Goal: Task Accomplishment & Management: Manage account settings

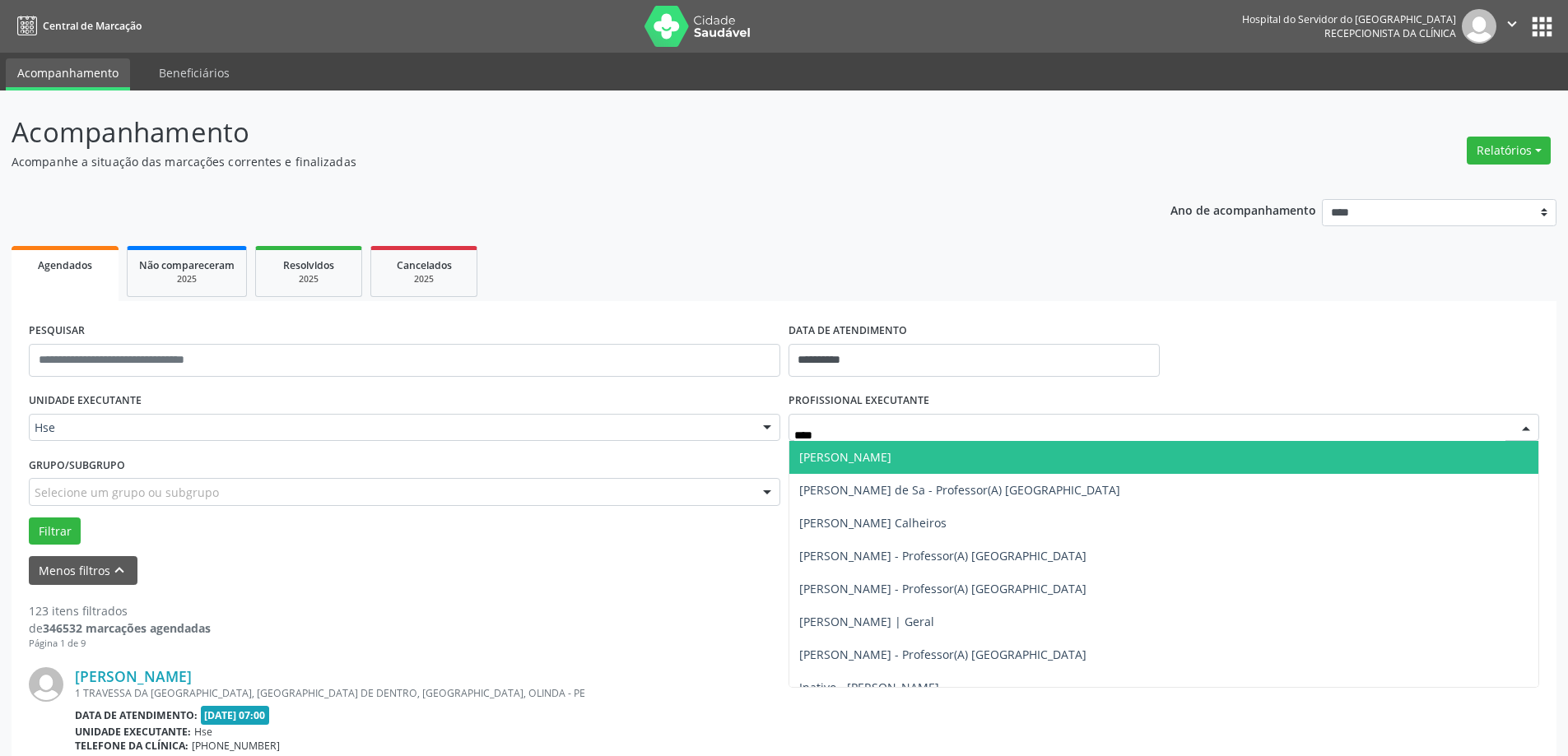
type input "*****"
click at [847, 460] on span "[PERSON_NAME]" at bounding box center [845, 456] width 93 height 16
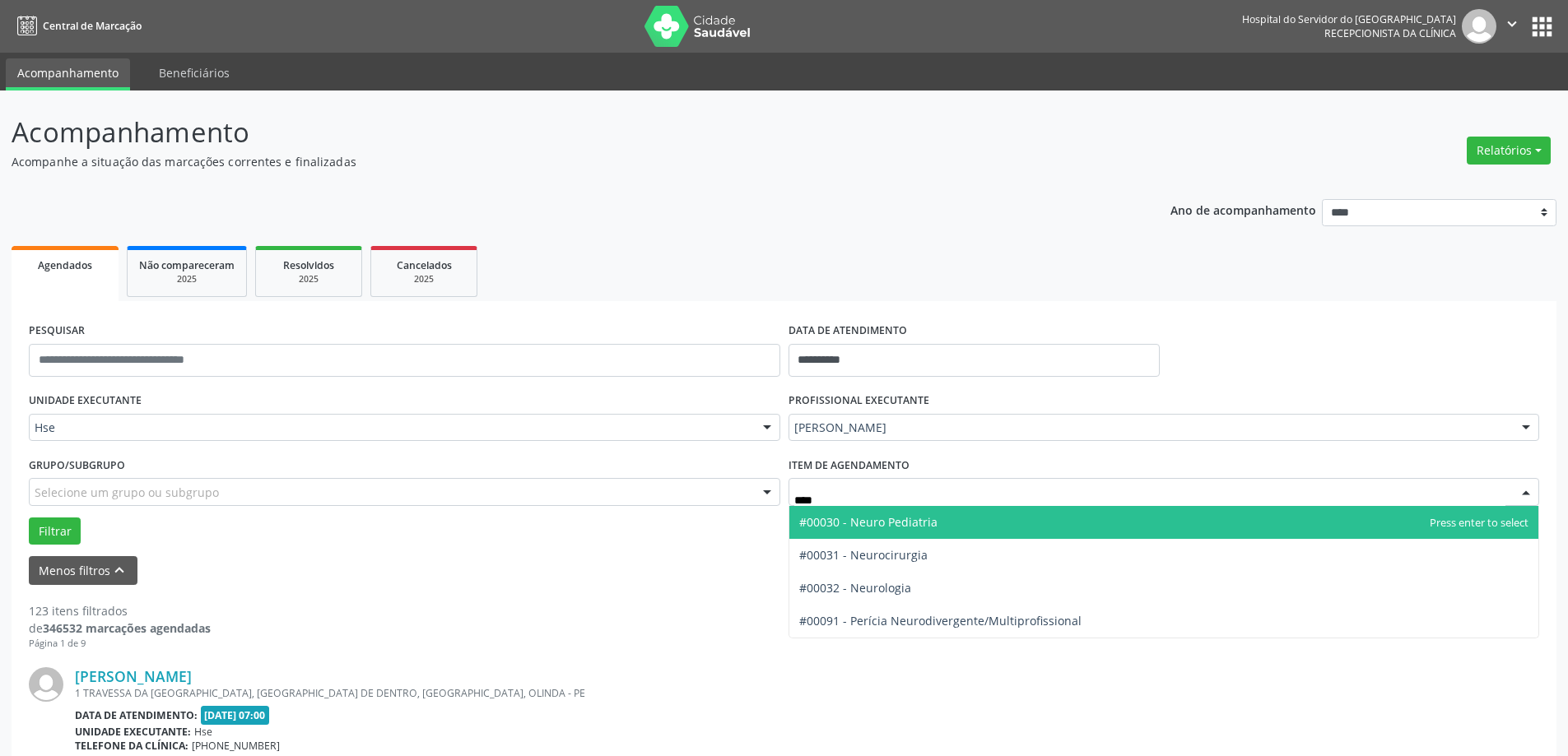
type input "*****"
click at [884, 517] on span "#00030 - Neuro Pediatria" at bounding box center [867, 522] width 138 height 16
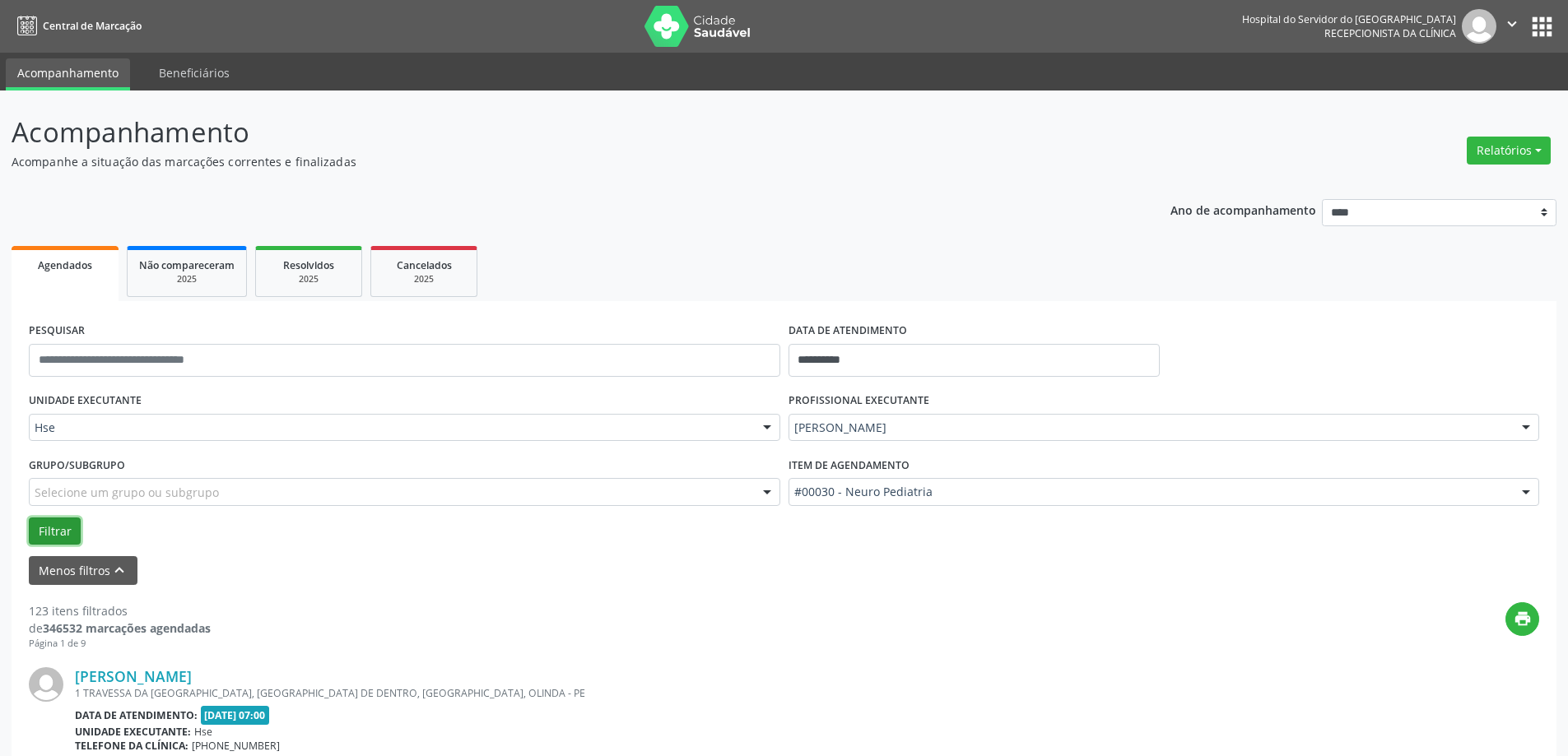
click at [33, 531] on button "Filtrar" at bounding box center [55, 531] width 52 height 28
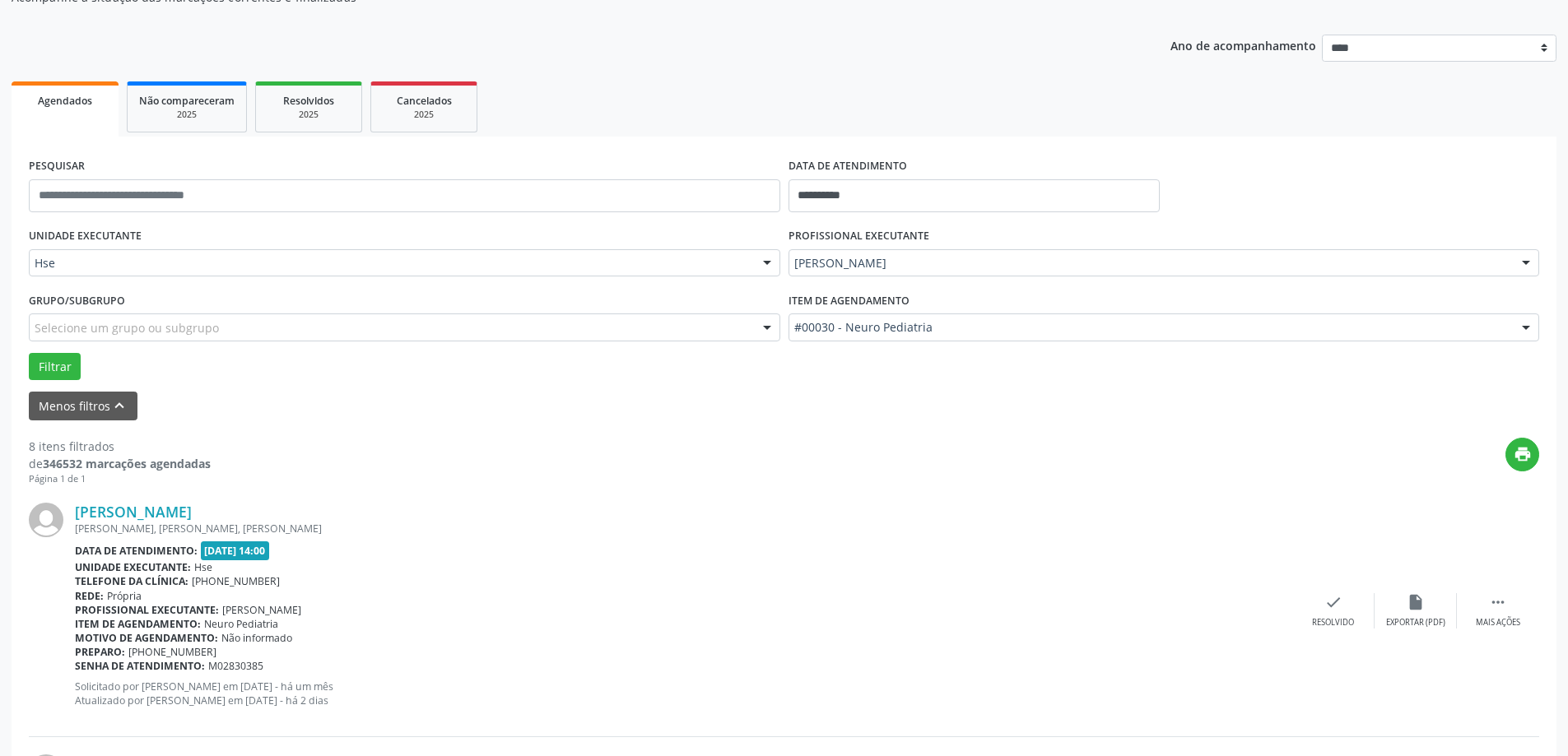
scroll to position [247, 0]
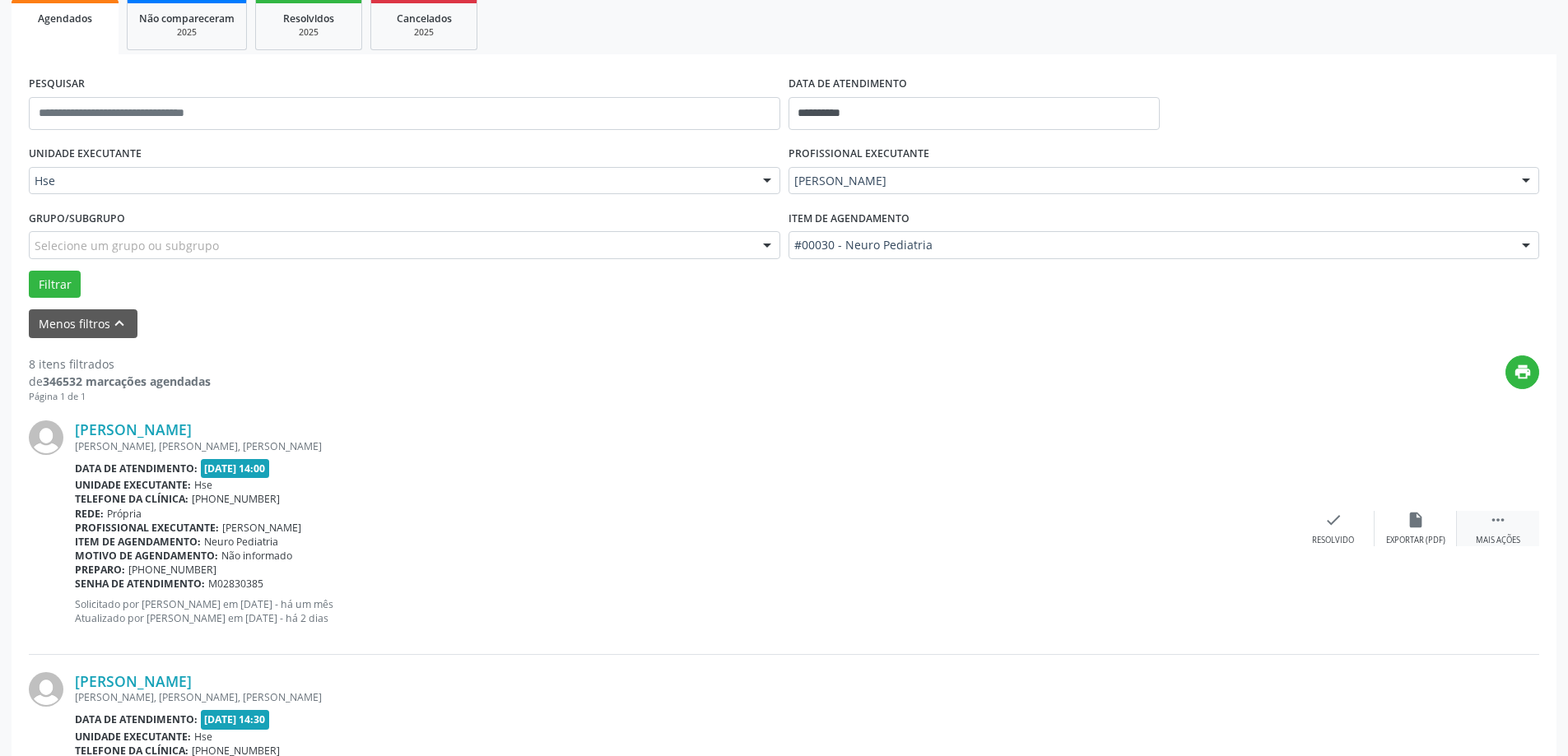
click at [1502, 533] on div " Mais ações" at bounding box center [1498, 528] width 82 height 35
click at [1415, 527] on icon "alarm_off" at bounding box center [1416, 520] width 19 height 19
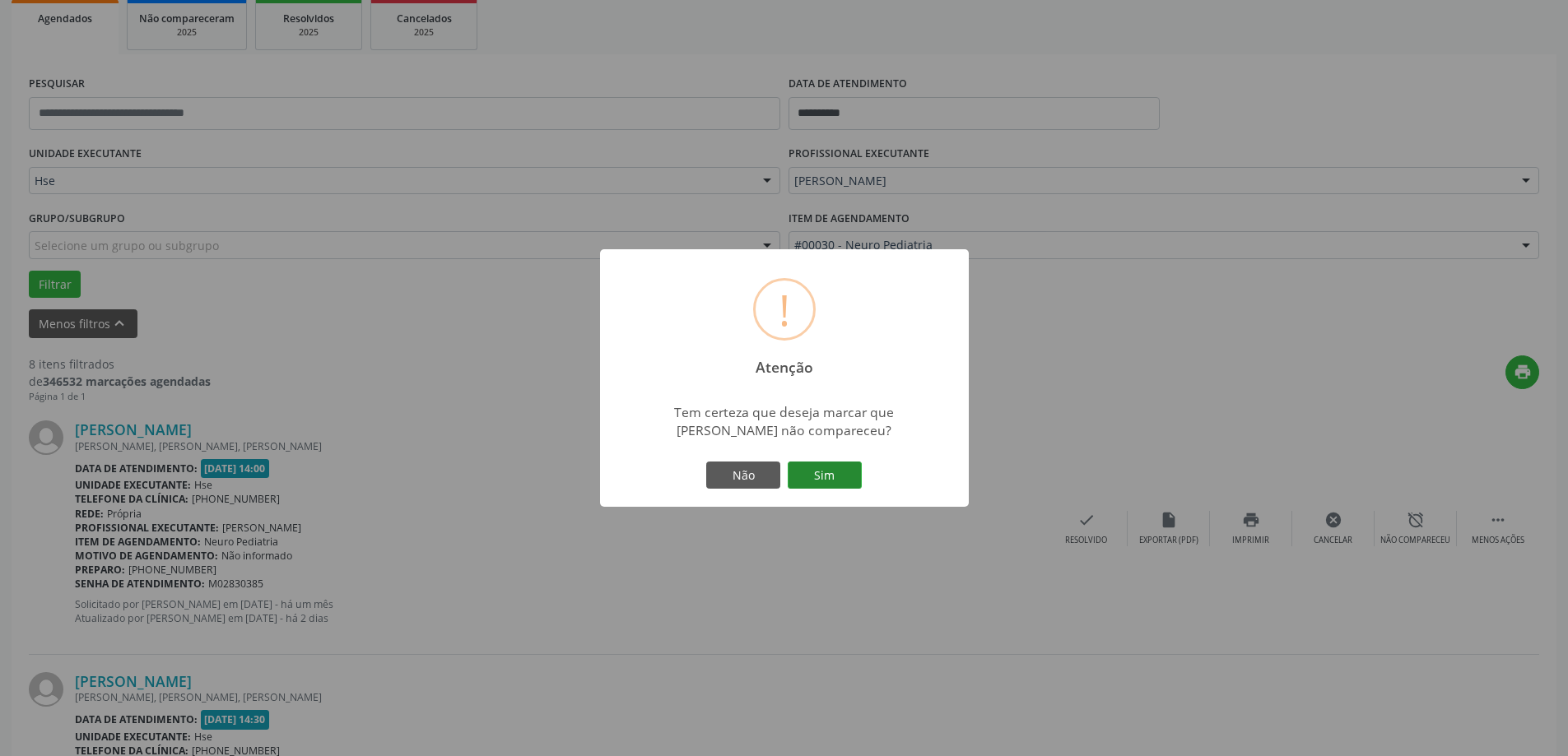
click at [833, 471] on button "Sim" at bounding box center [825, 476] width 74 height 28
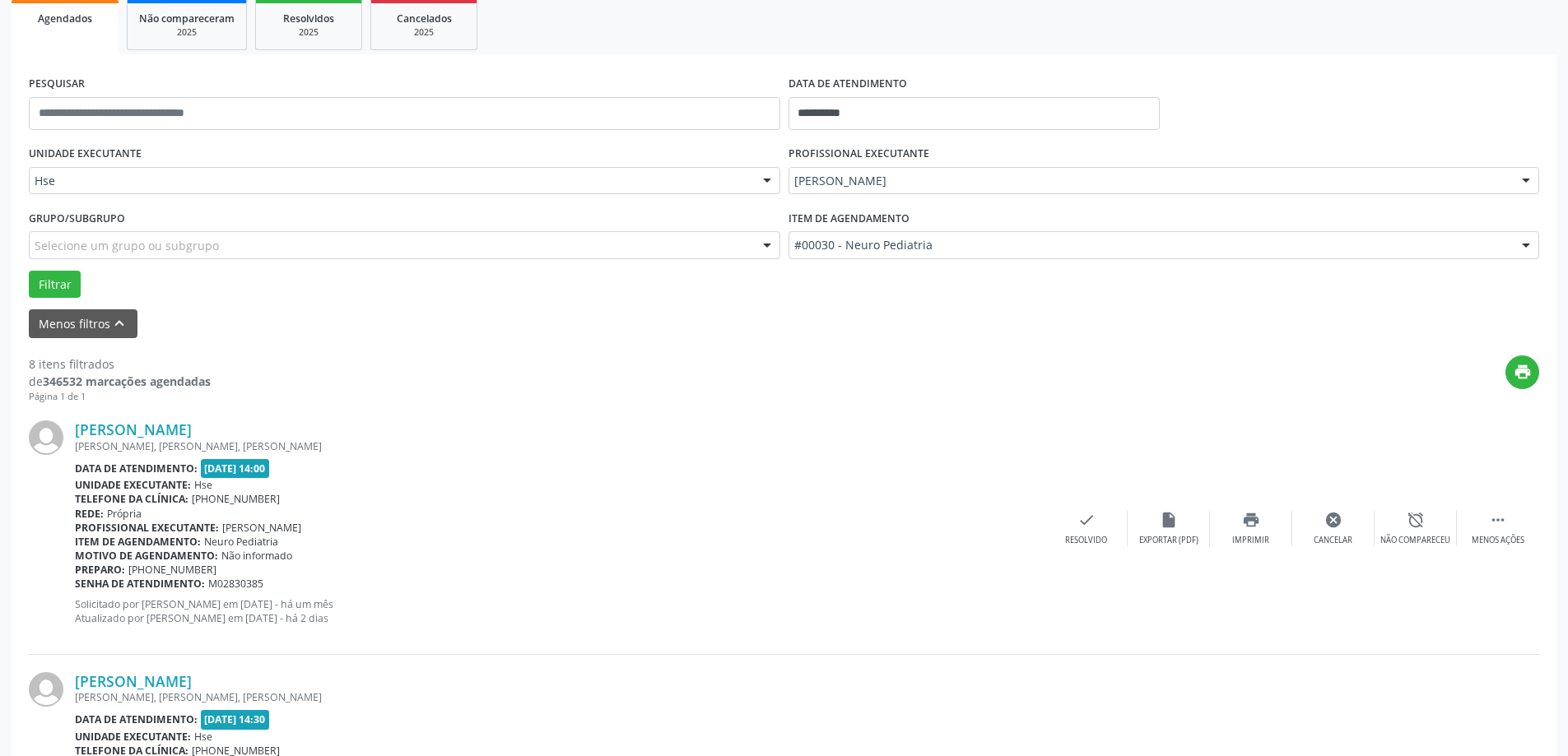
scroll to position [0, 0]
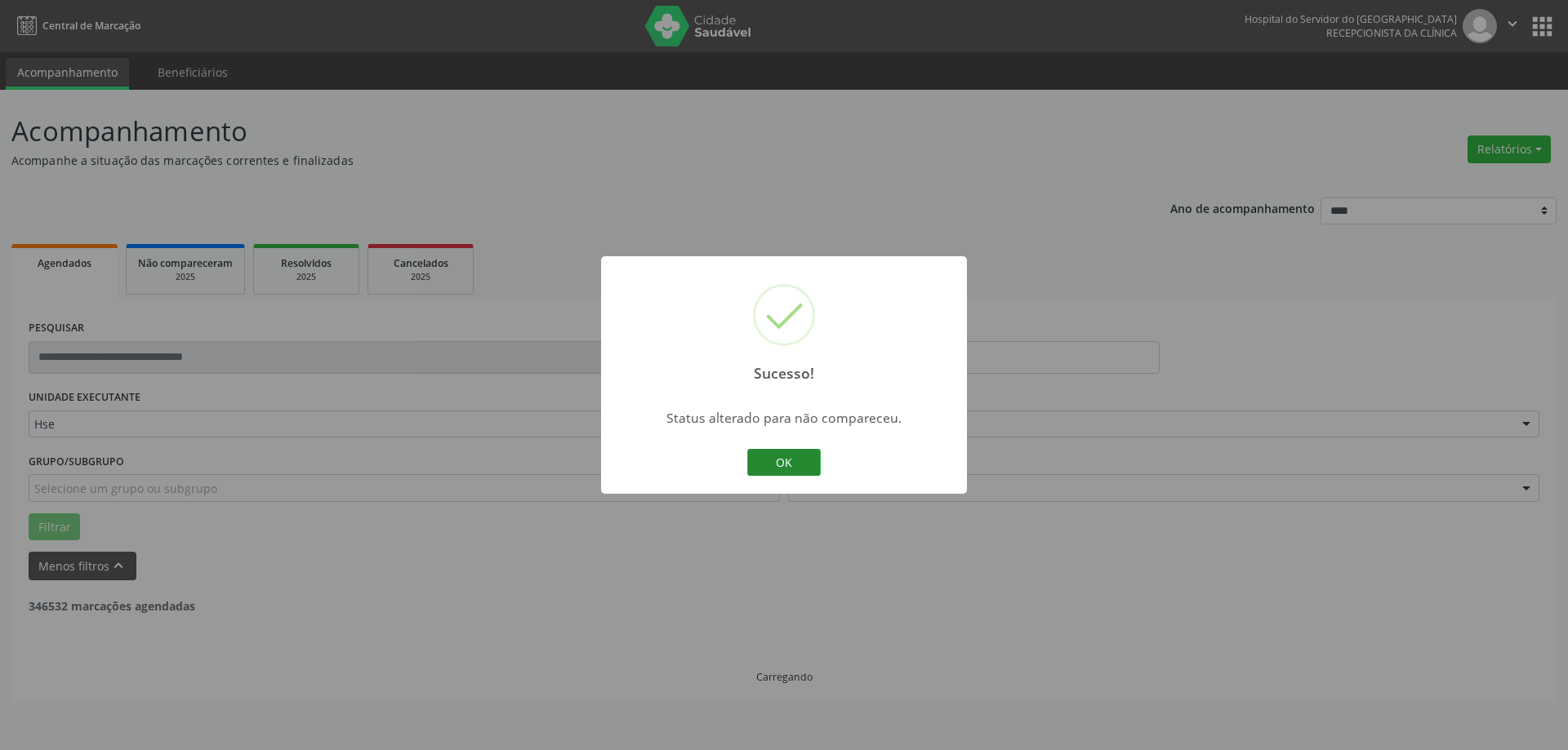
click at [794, 459] on button "OK" at bounding box center [784, 463] width 73 height 28
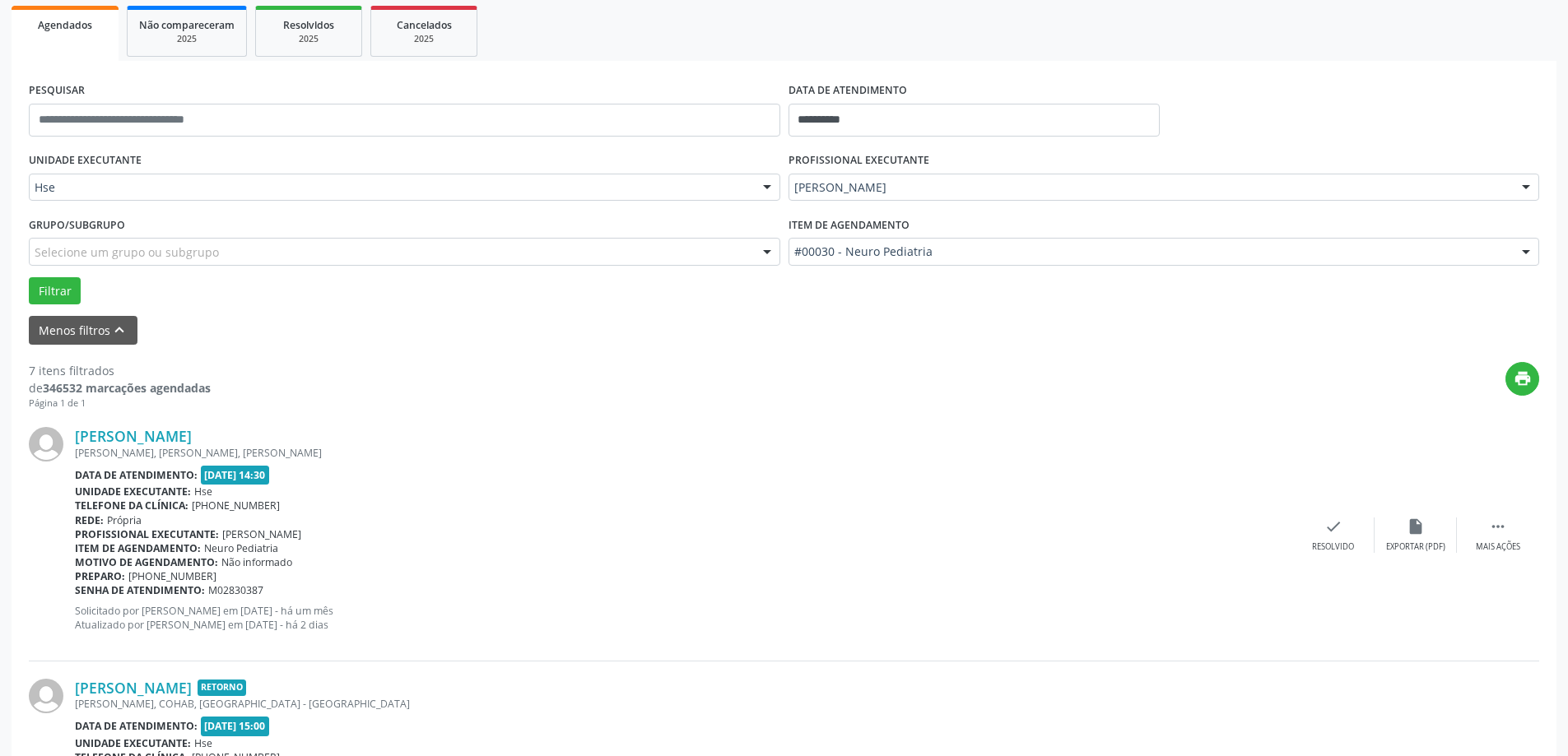
scroll to position [247, 0]
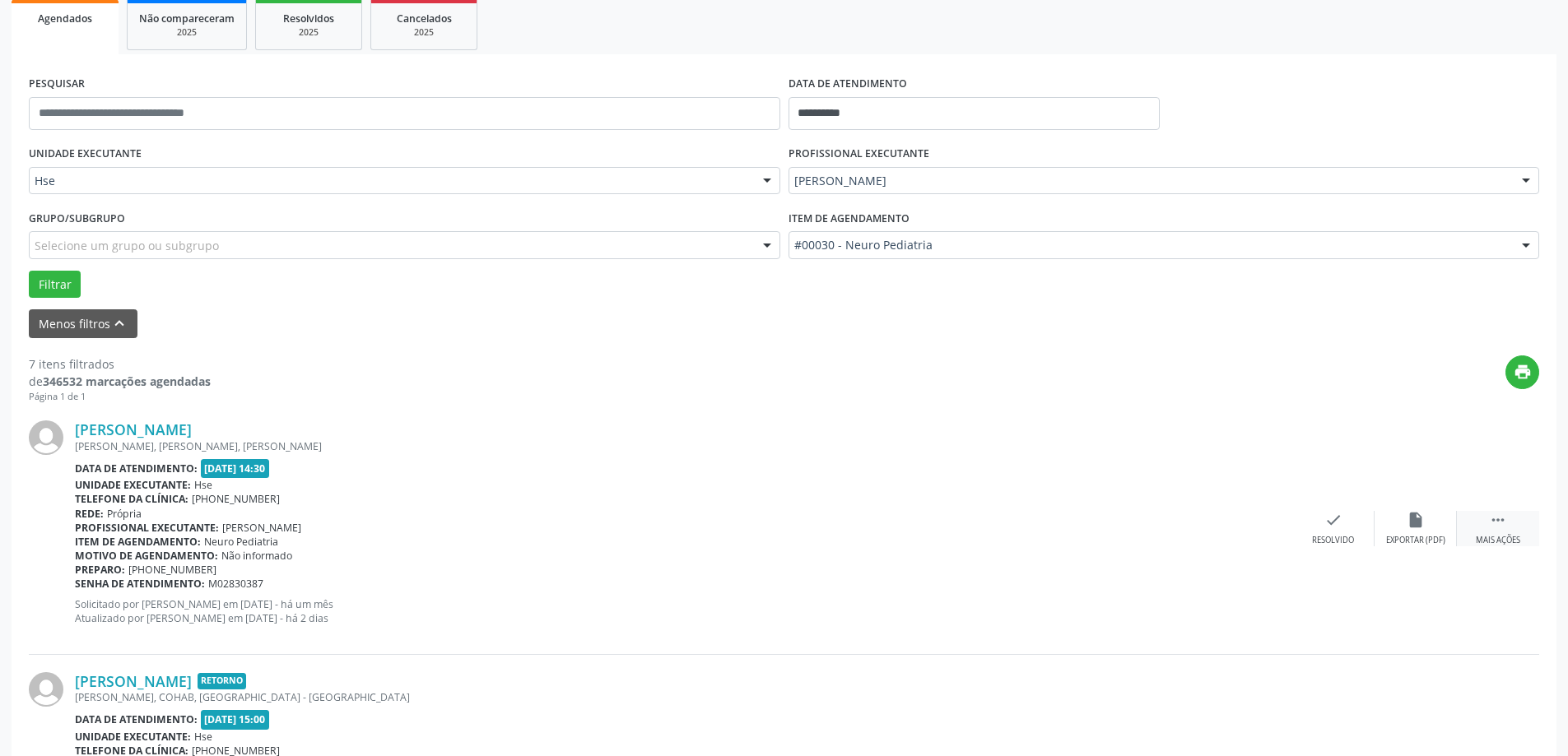
click at [1514, 519] on div " Mais ações" at bounding box center [1498, 528] width 82 height 35
click at [1437, 526] on div "alarm_off Não compareceu" at bounding box center [1415, 528] width 82 height 35
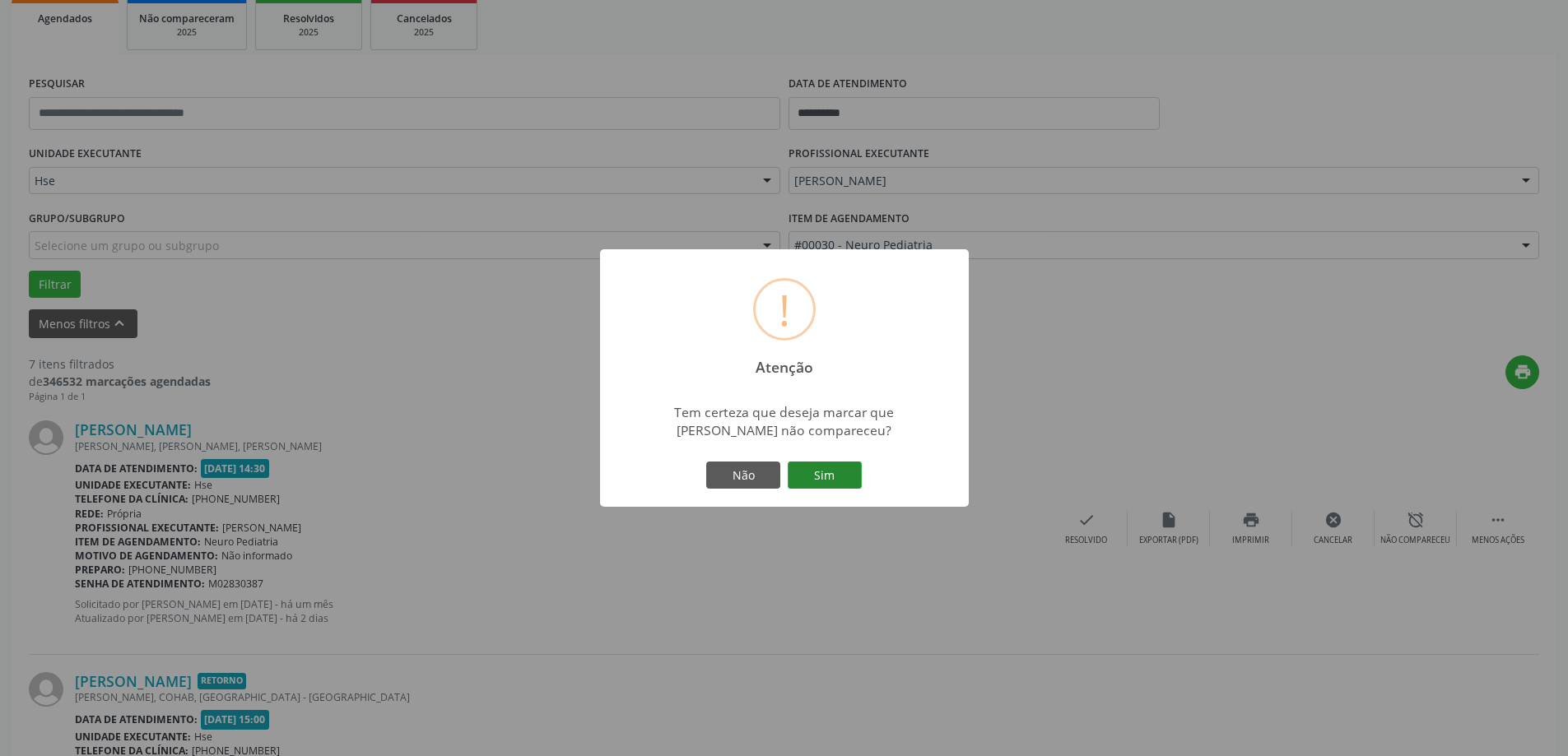
click at [861, 473] on button "Sim" at bounding box center [825, 476] width 74 height 28
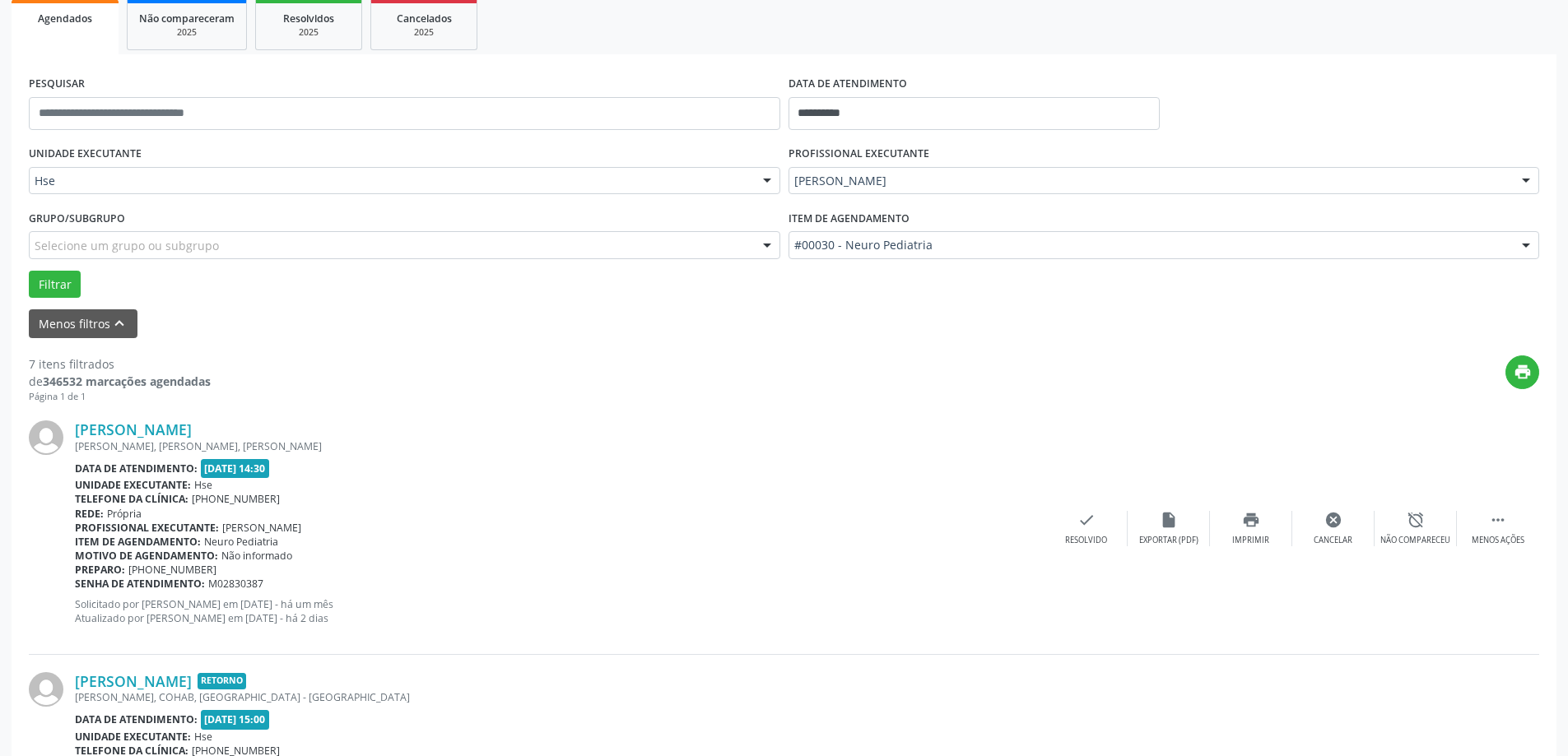
scroll to position [0, 0]
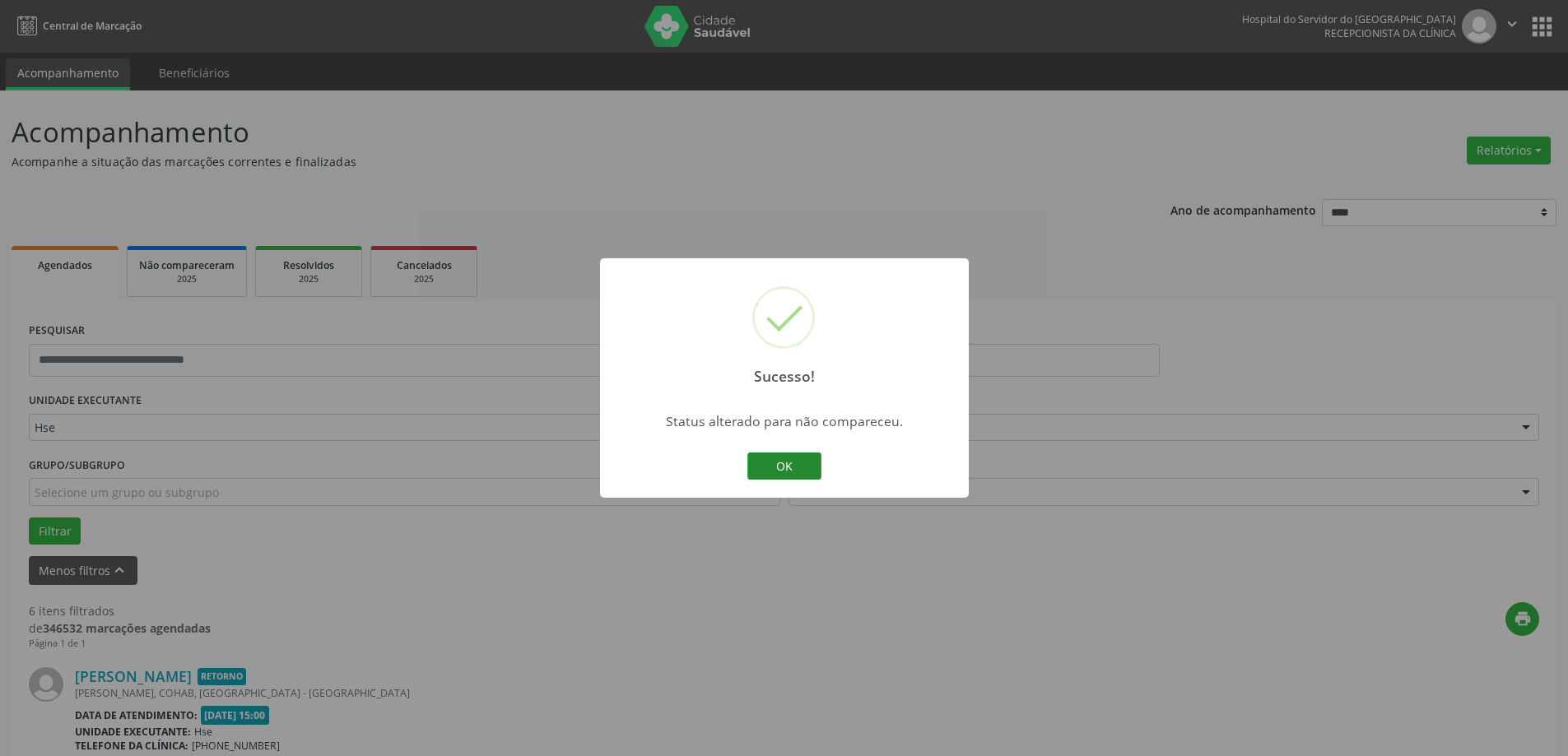
click at [789, 477] on button "OK" at bounding box center [784, 466] width 74 height 28
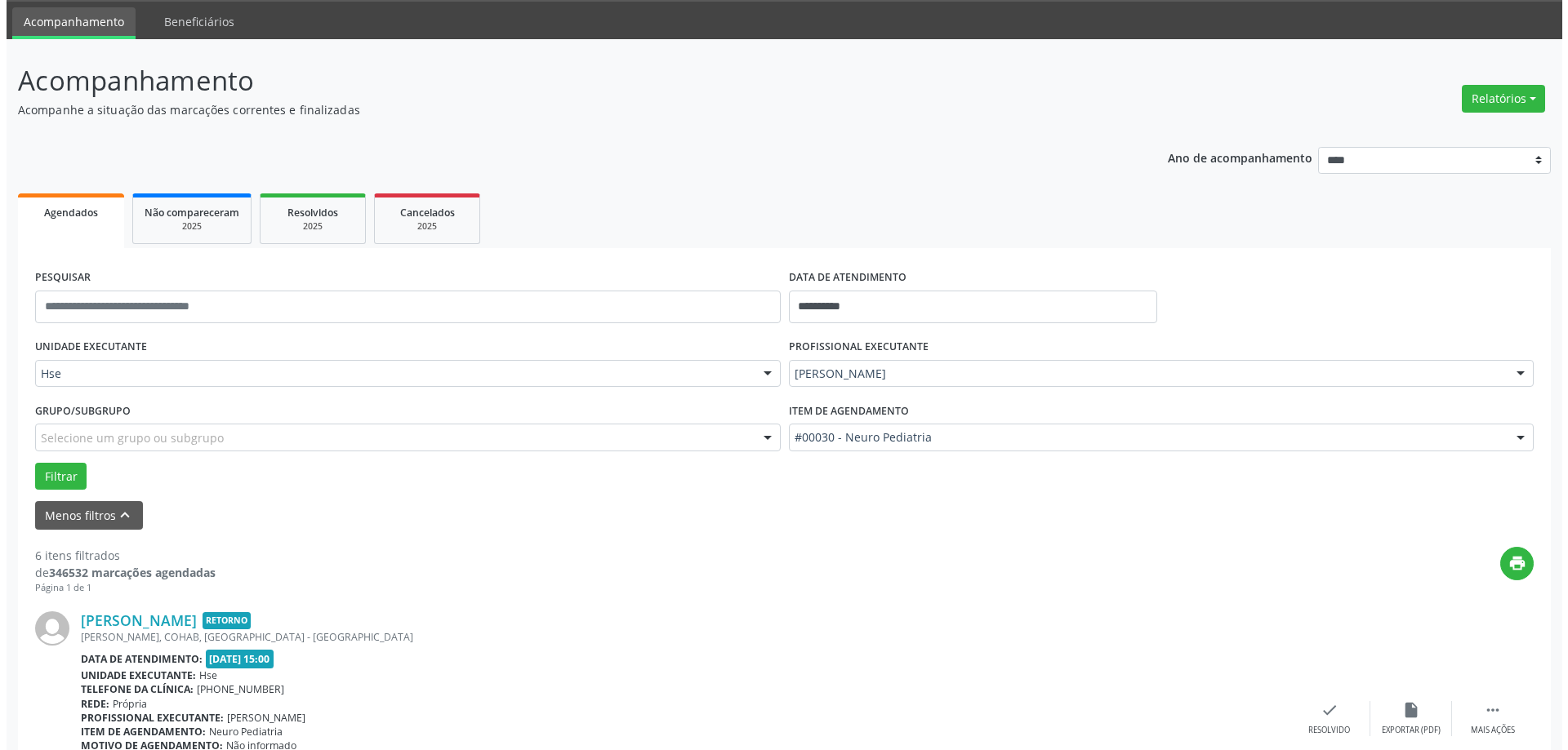
scroll to position [245, 0]
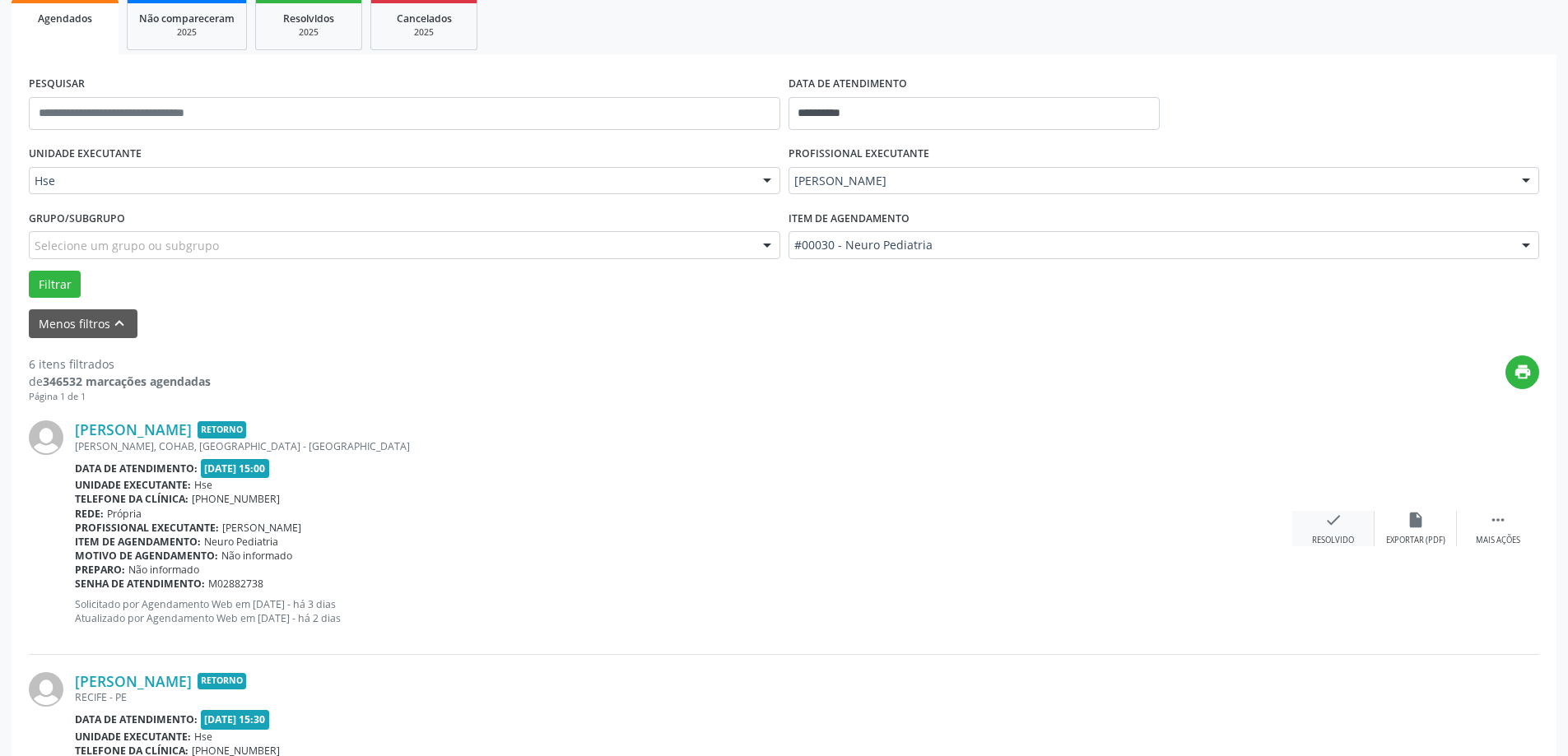
click at [1338, 538] on div "Resolvido" at bounding box center [1332, 540] width 42 height 11
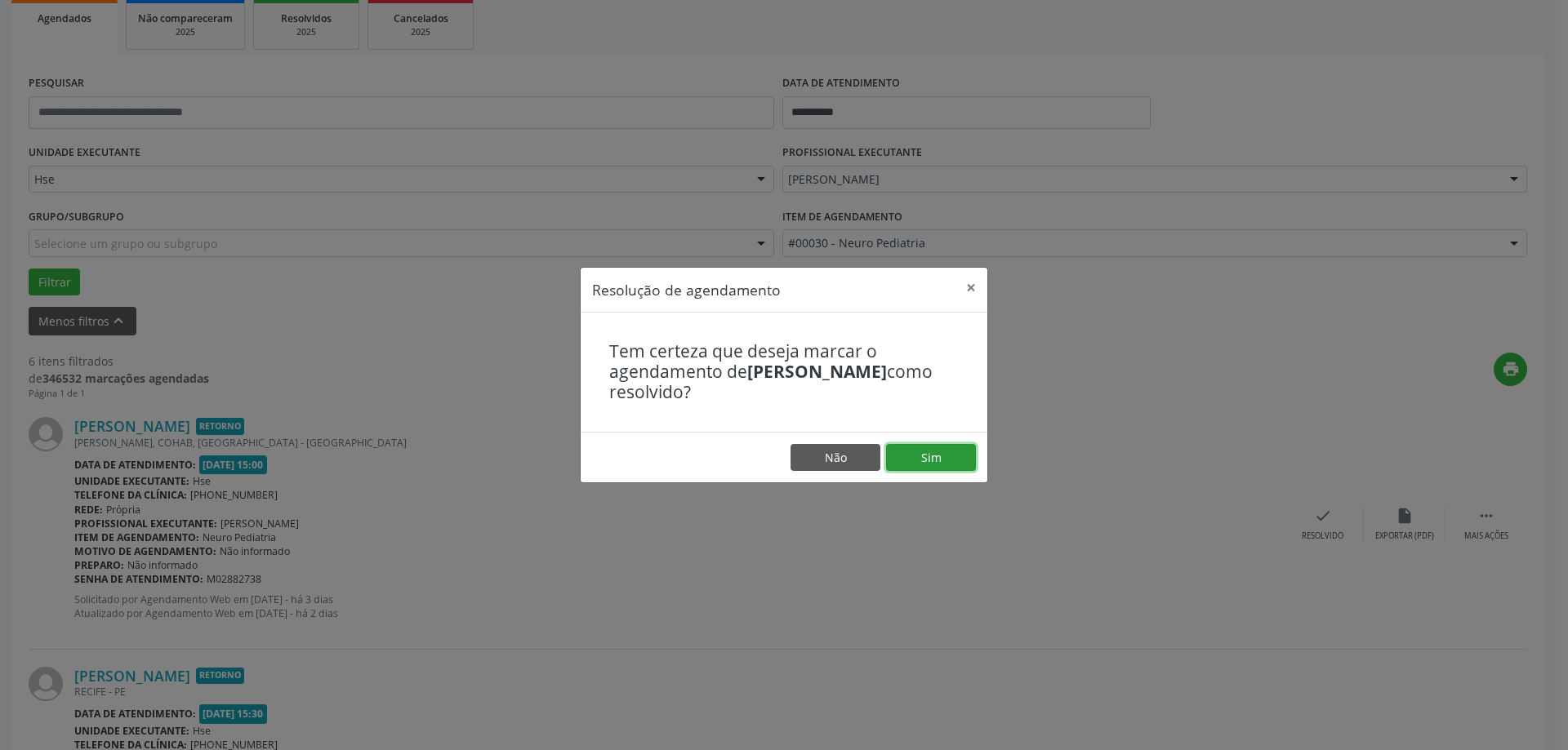
click at [939, 463] on button "Sim" at bounding box center [931, 458] width 90 height 28
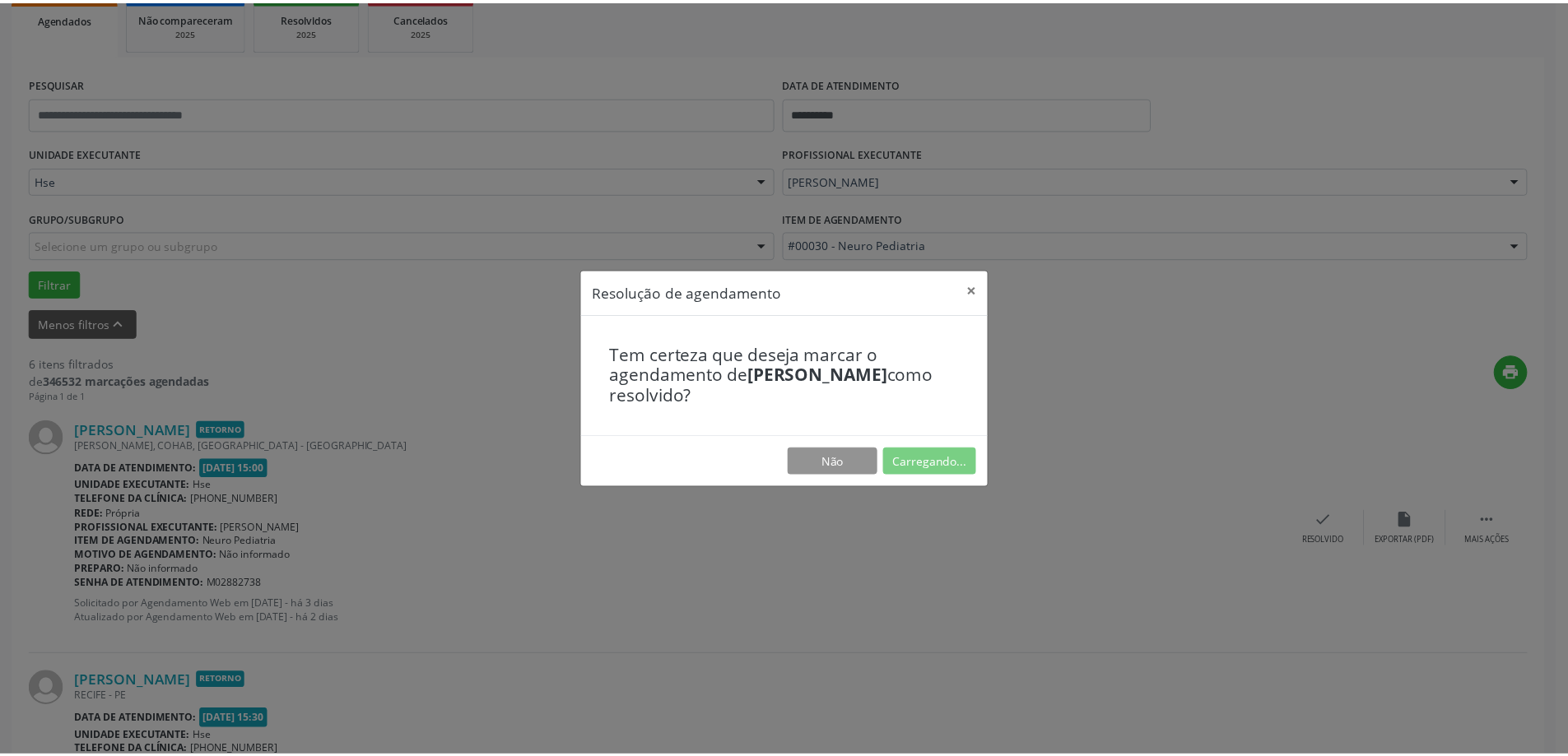
scroll to position [0, 0]
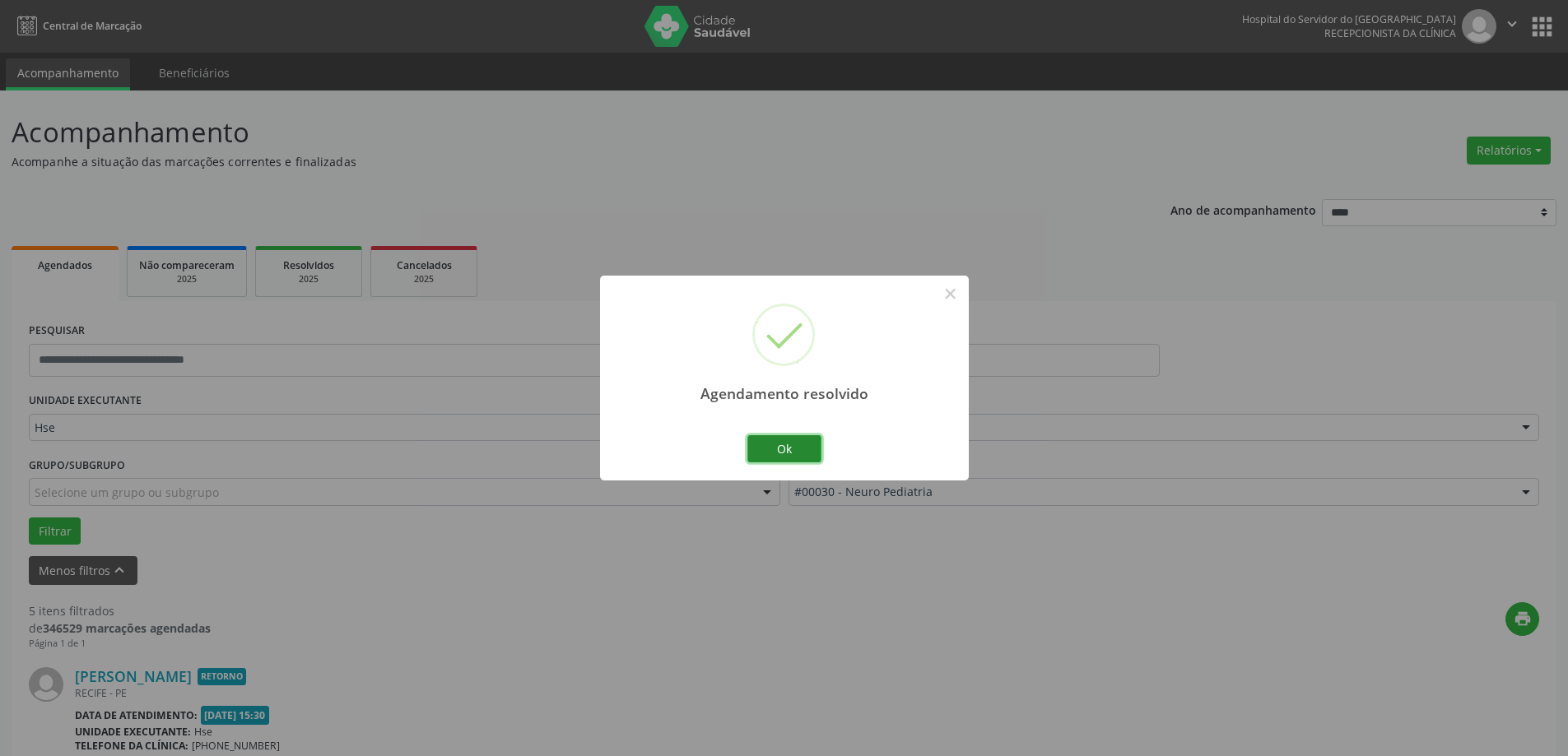
click at [796, 449] on button "Ok" at bounding box center [784, 449] width 74 height 28
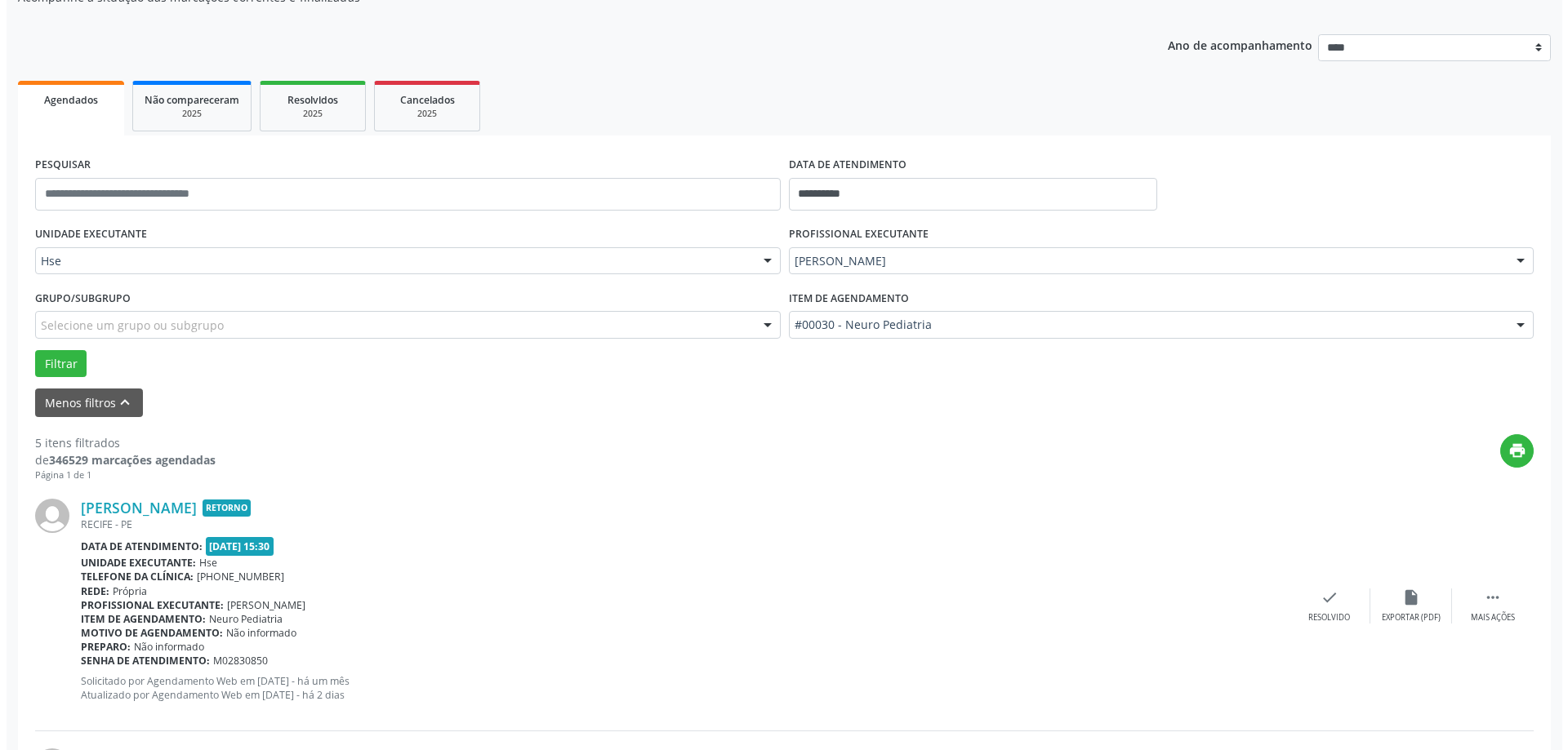
scroll to position [245, 0]
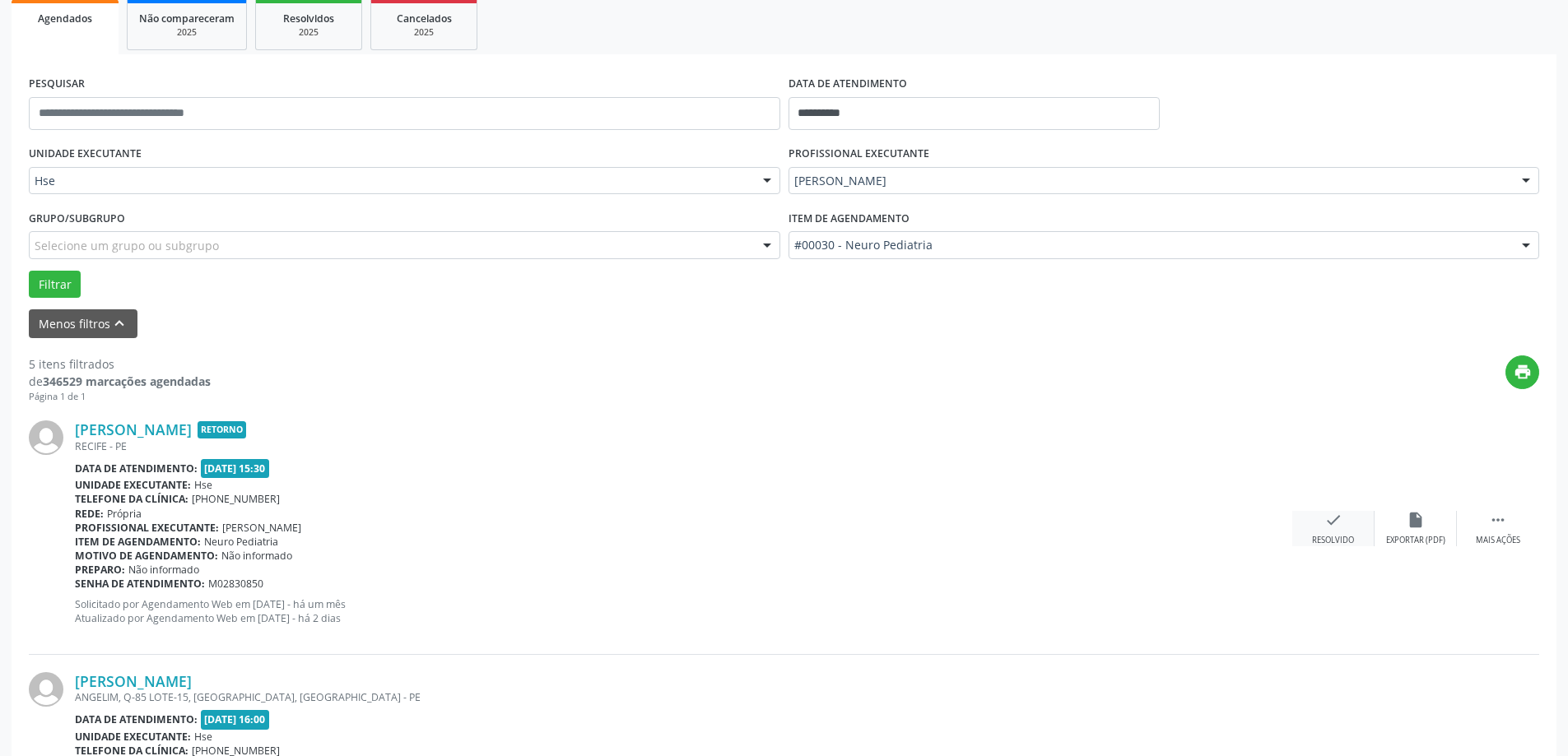
click at [1345, 526] on div "check Resolvido" at bounding box center [1333, 528] width 82 height 35
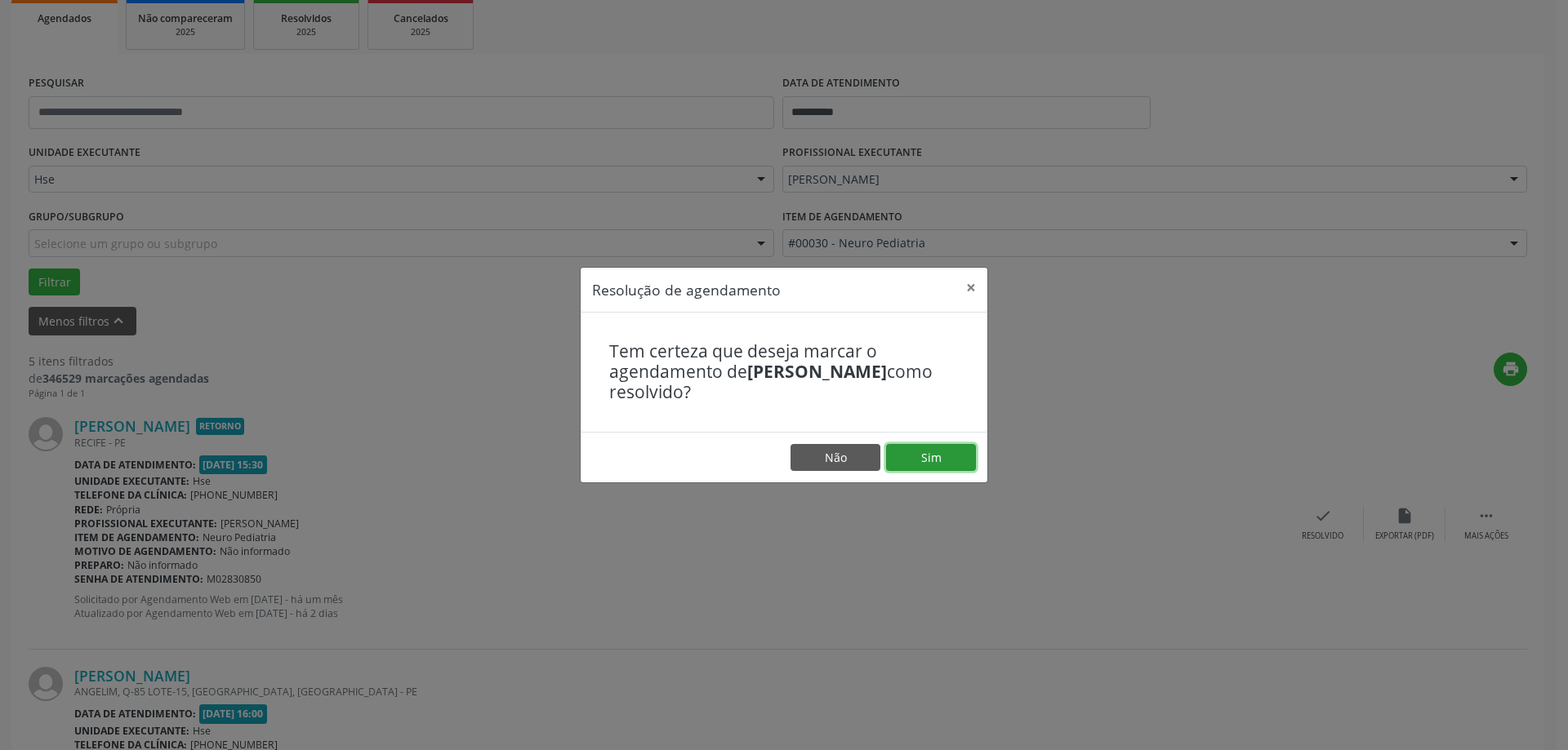
click at [925, 456] on button "Sim" at bounding box center [931, 458] width 90 height 28
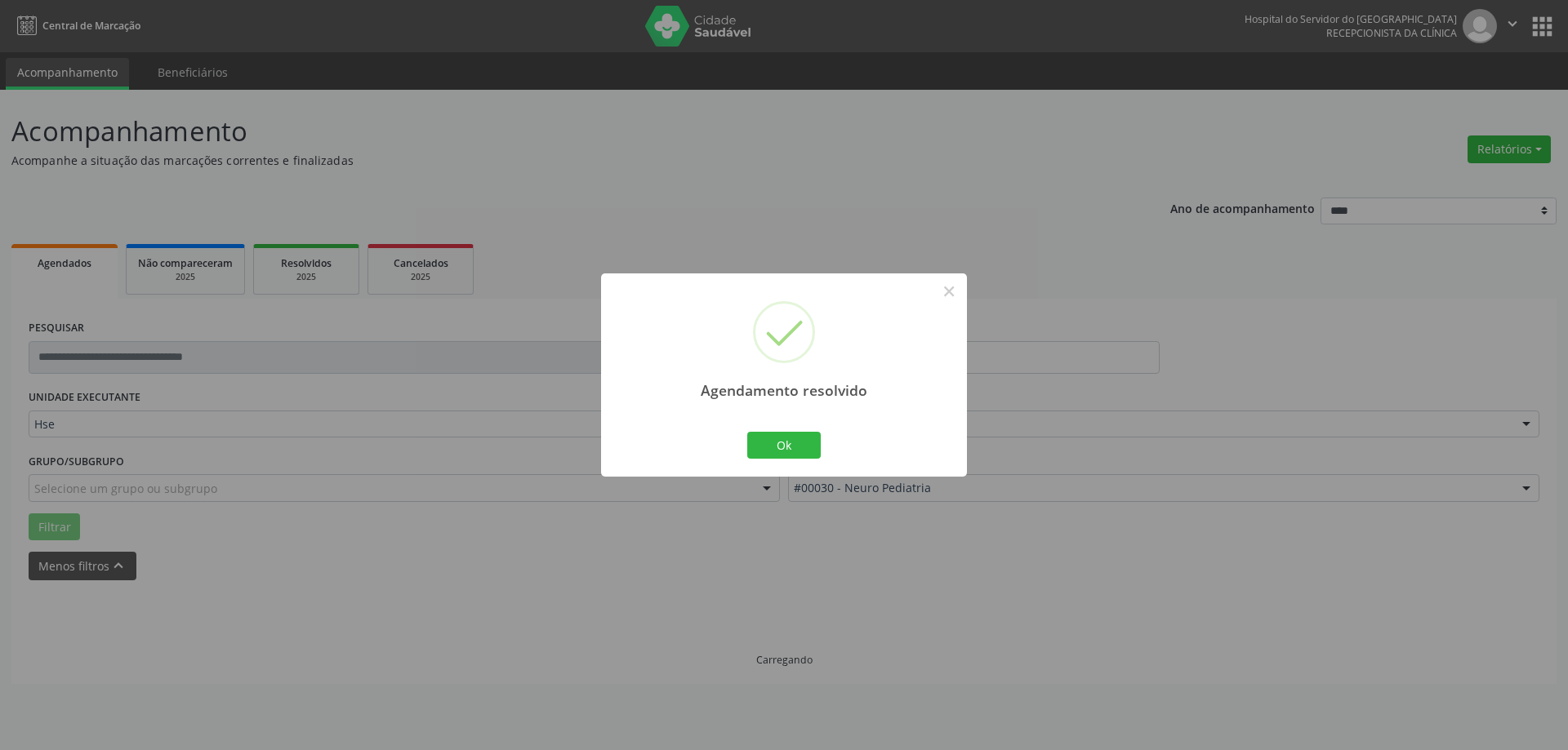
scroll to position [0, 0]
click at [777, 451] on button "Ok" at bounding box center [784, 445] width 73 height 28
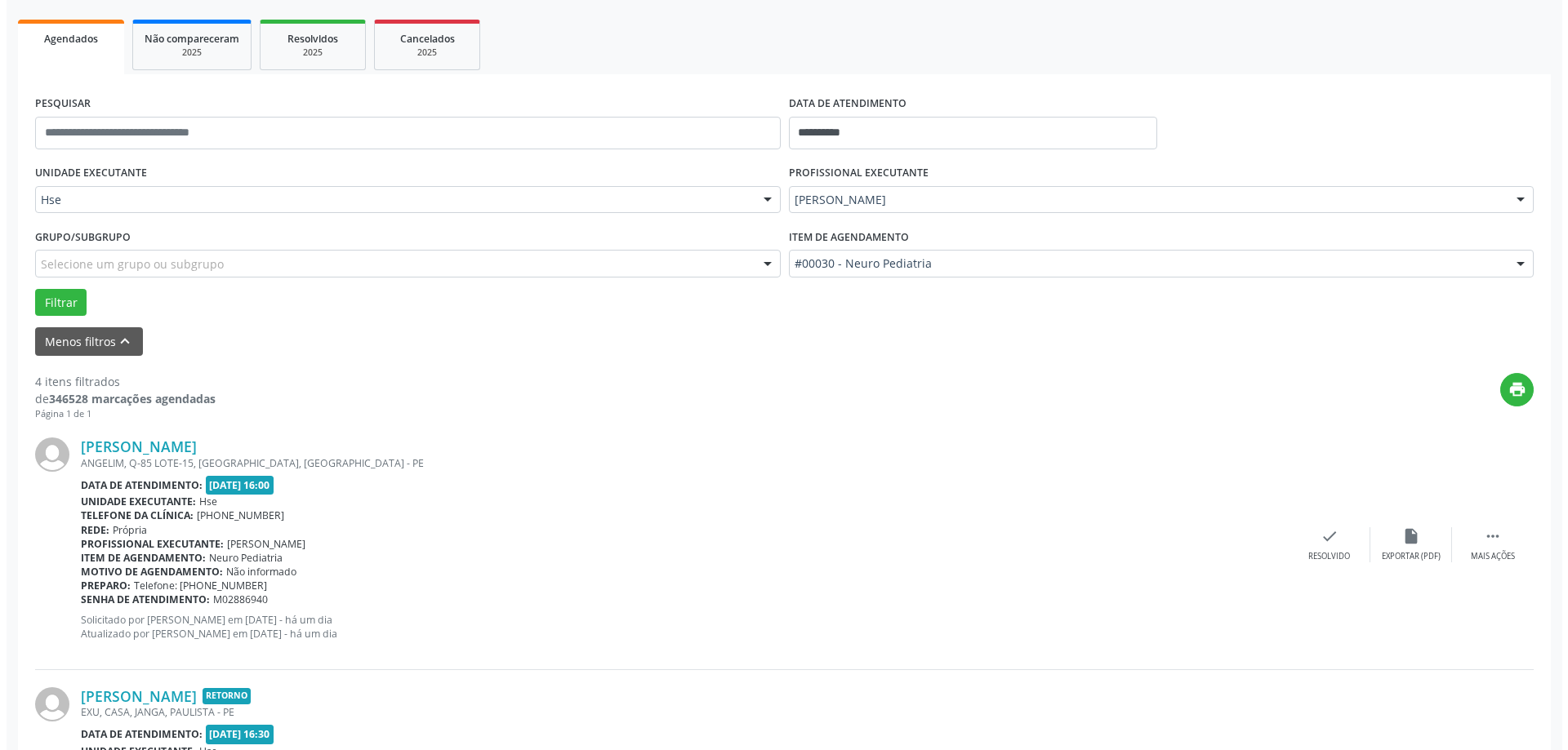
scroll to position [327, 0]
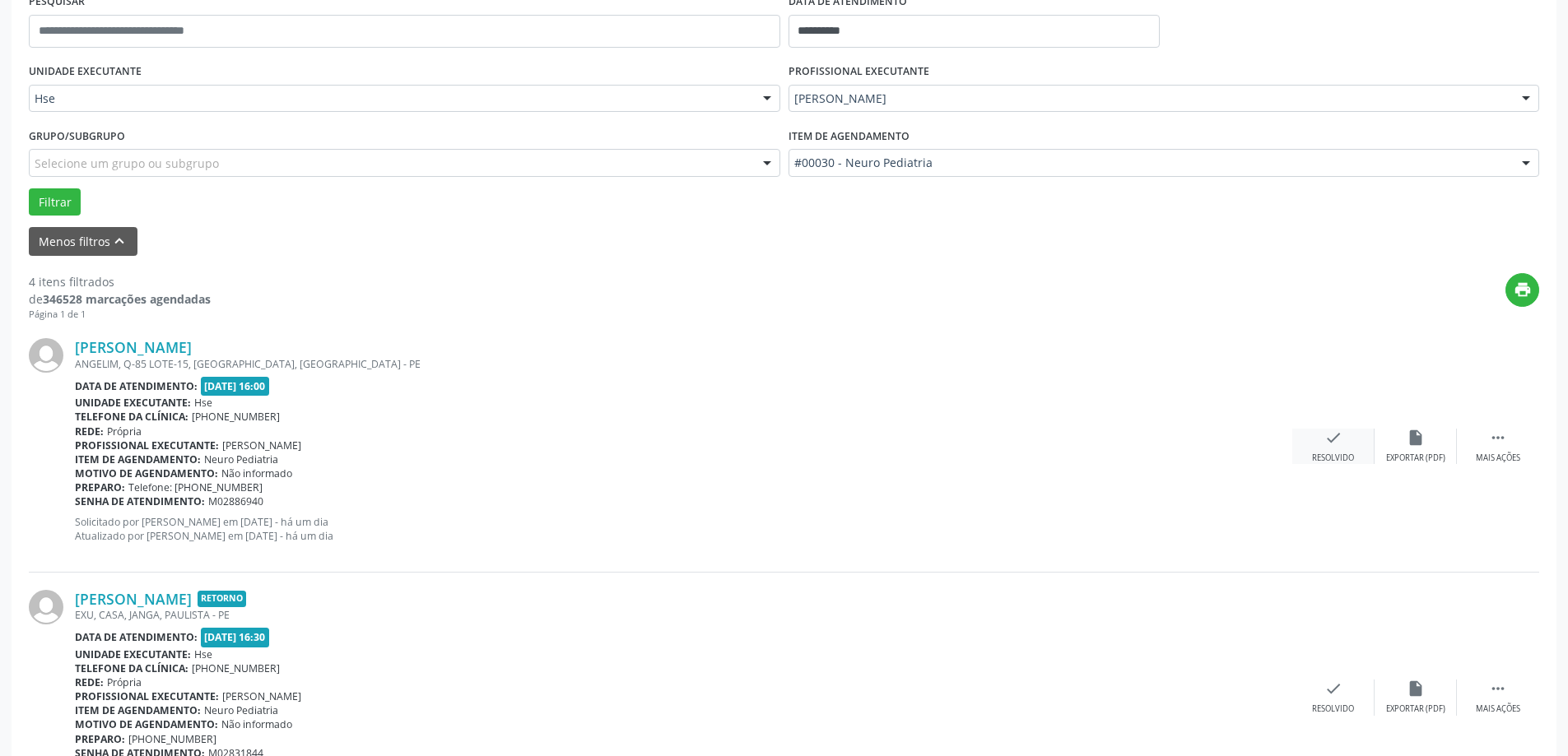
click at [1325, 431] on icon "check" at bounding box center [1334, 438] width 19 height 19
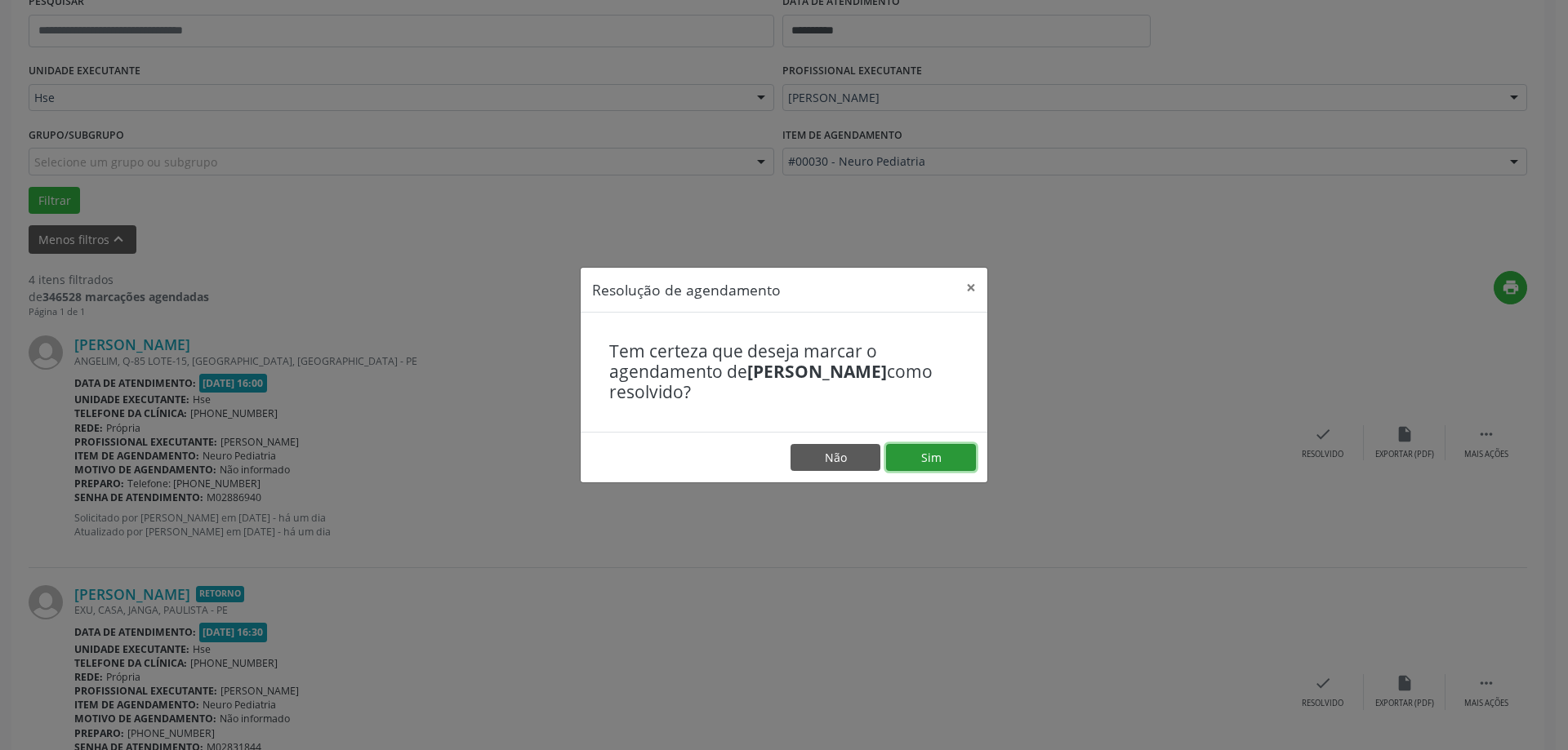
click at [940, 460] on button "Sim" at bounding box center [931, 458] width 90 height 28
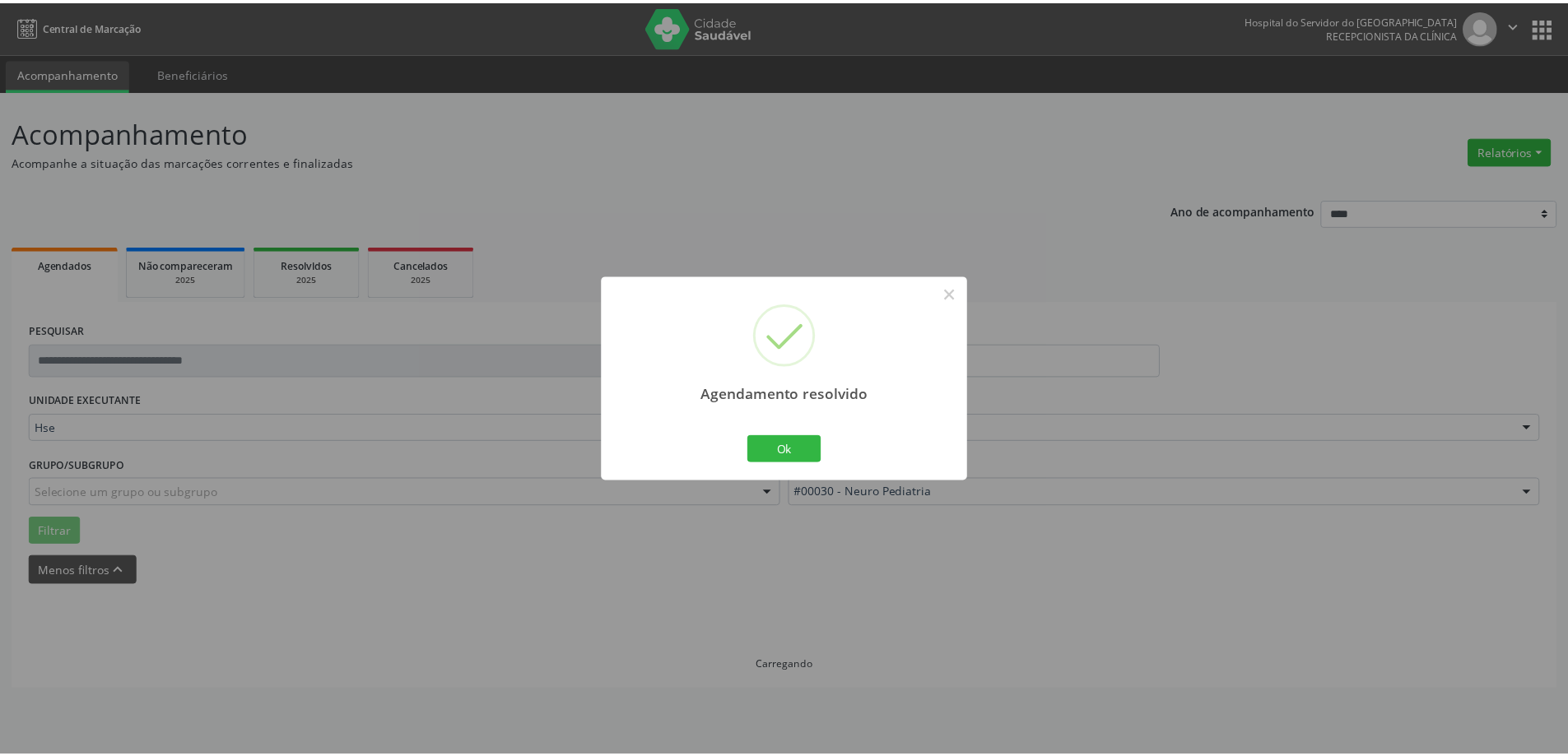
scroll to position [0, 0]
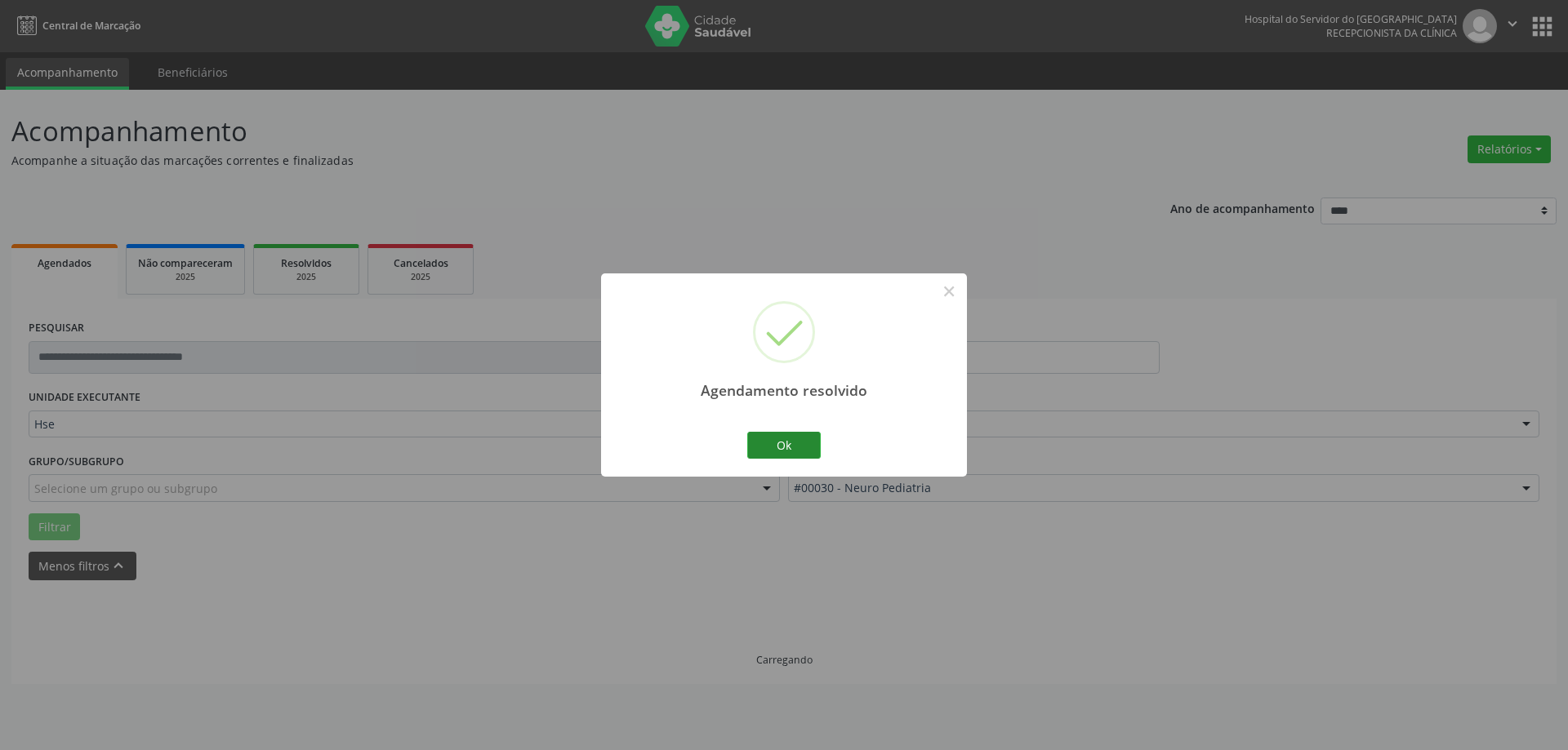
click at [779, 441] on div "Agendamento resolvido × Ok Cancel" at bounding box center [784, 375] width 366 height 203
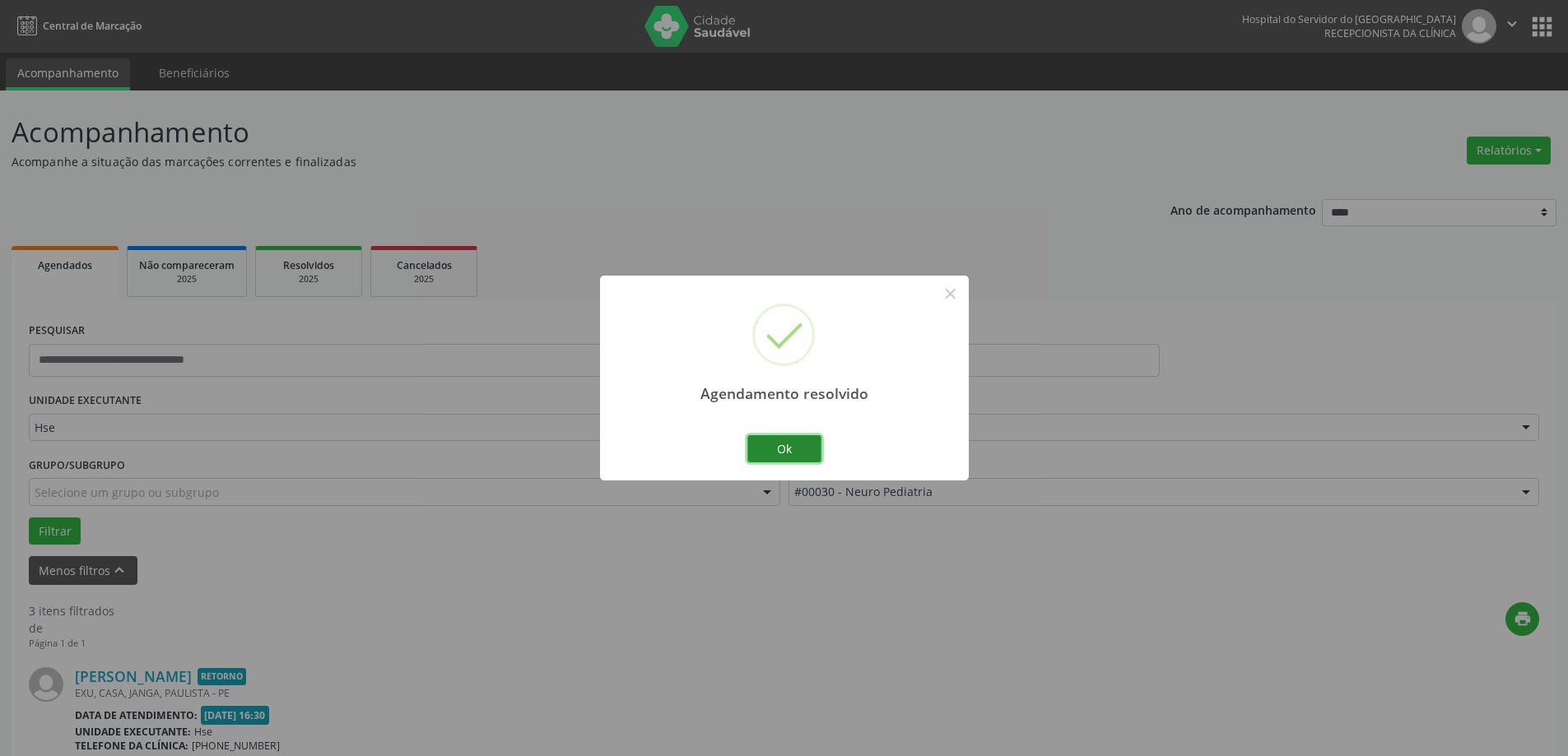
click at [785, 444] on button "Ok" at bounding box center [784, 449] width 74 height 28
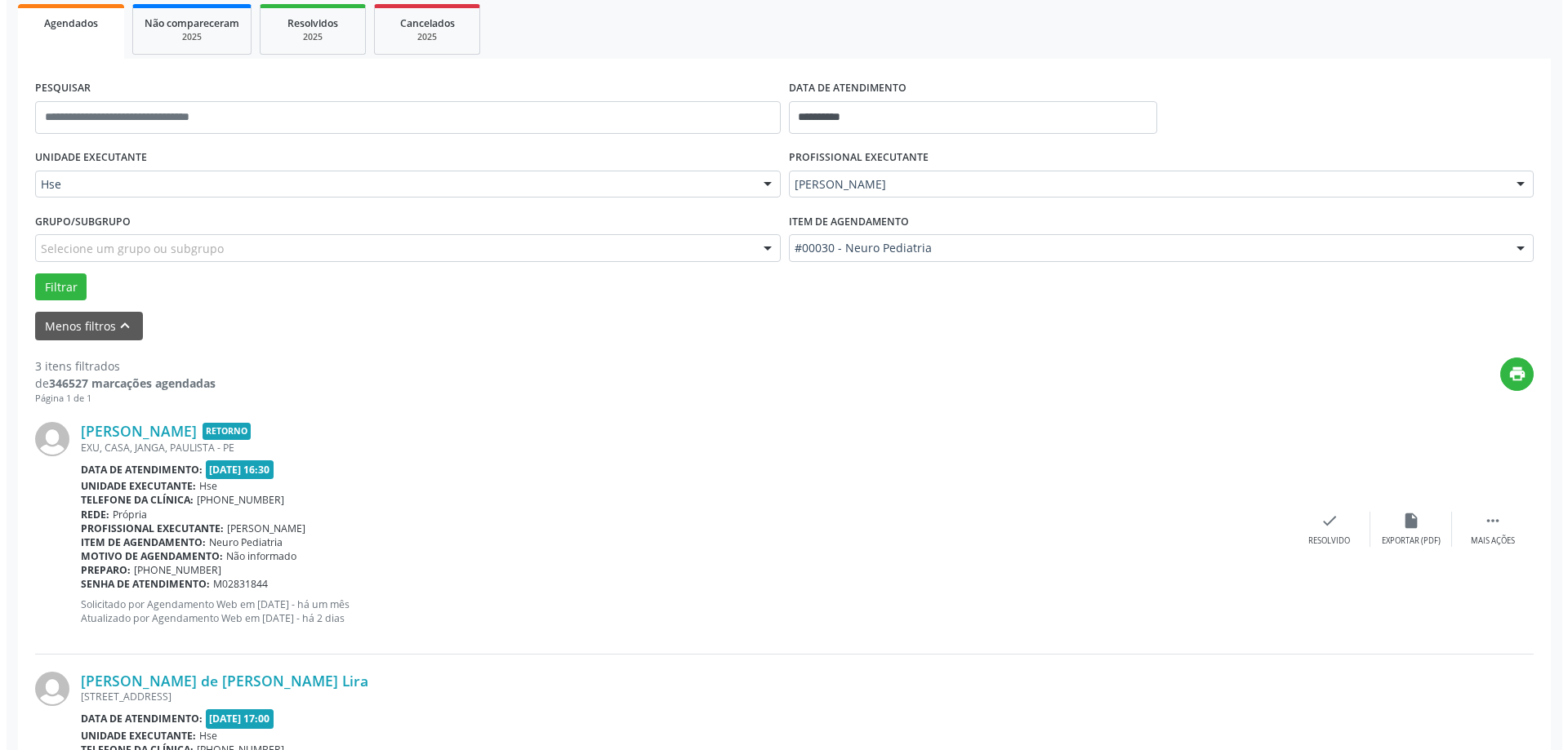
scroll to position [245, 0]
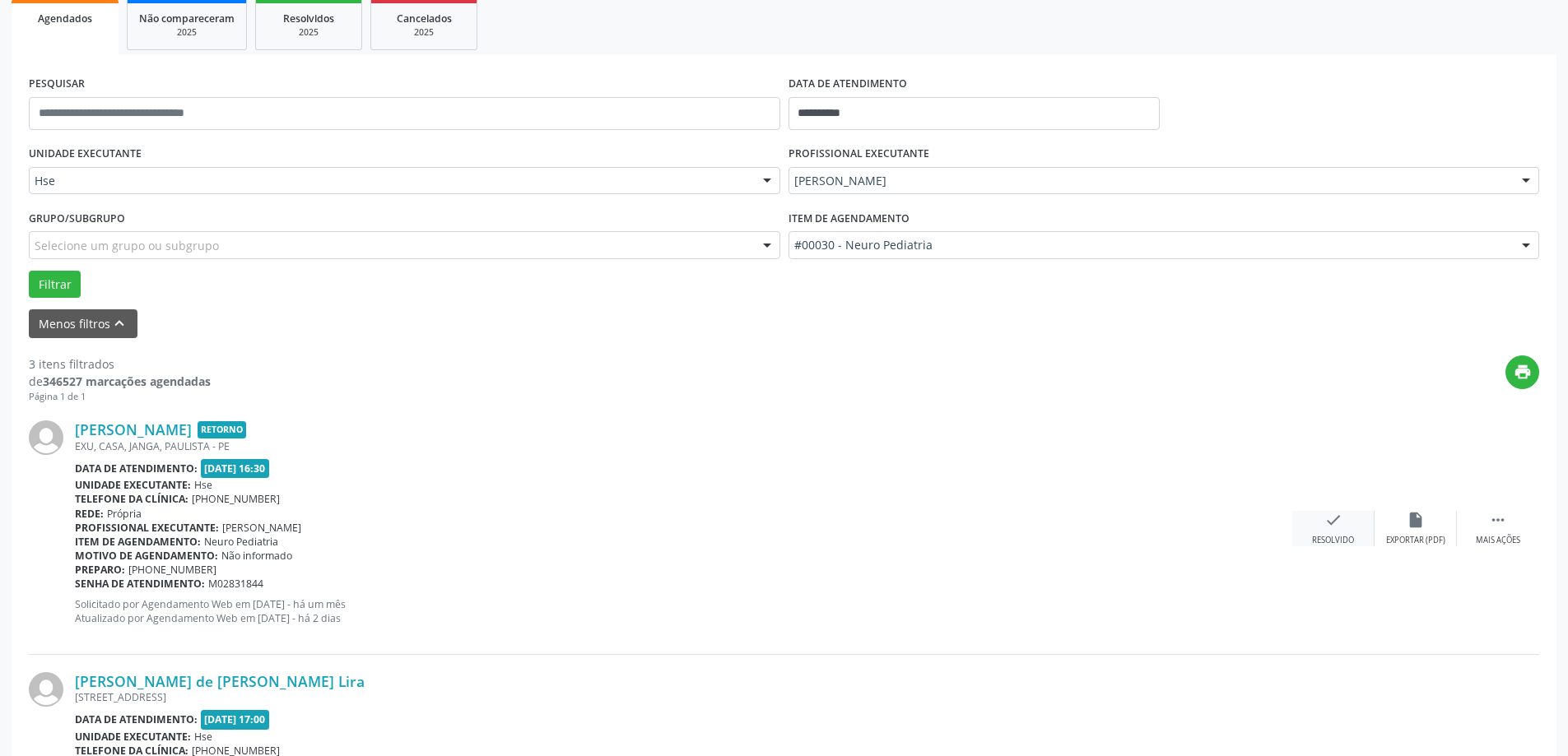
click at [1317, 536] on div "Resolvido" at bounding box center [1332, 540] width 42 height 11
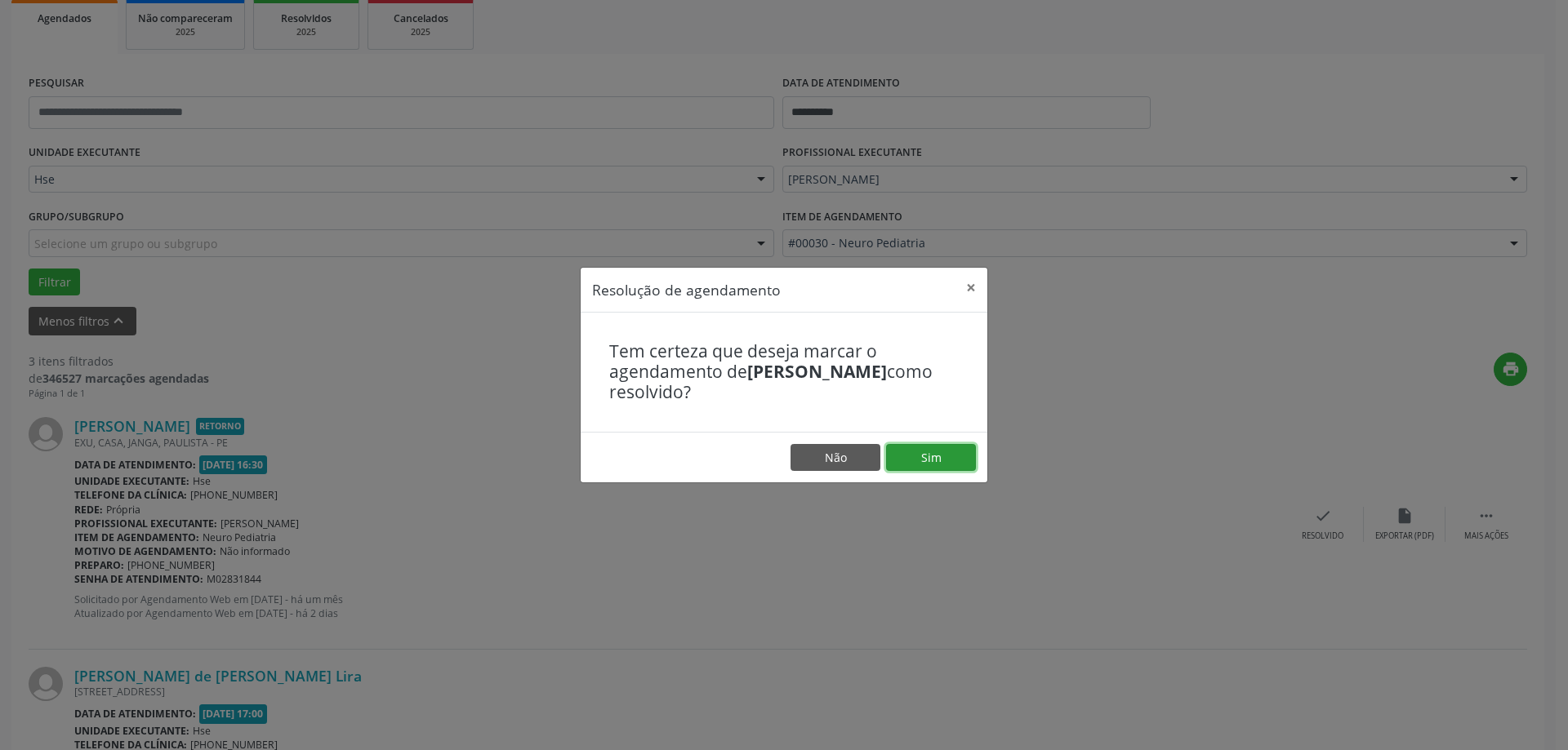
click at [928, 463] on button "Sim" at bounding box center [931, 458] width 90 height 28
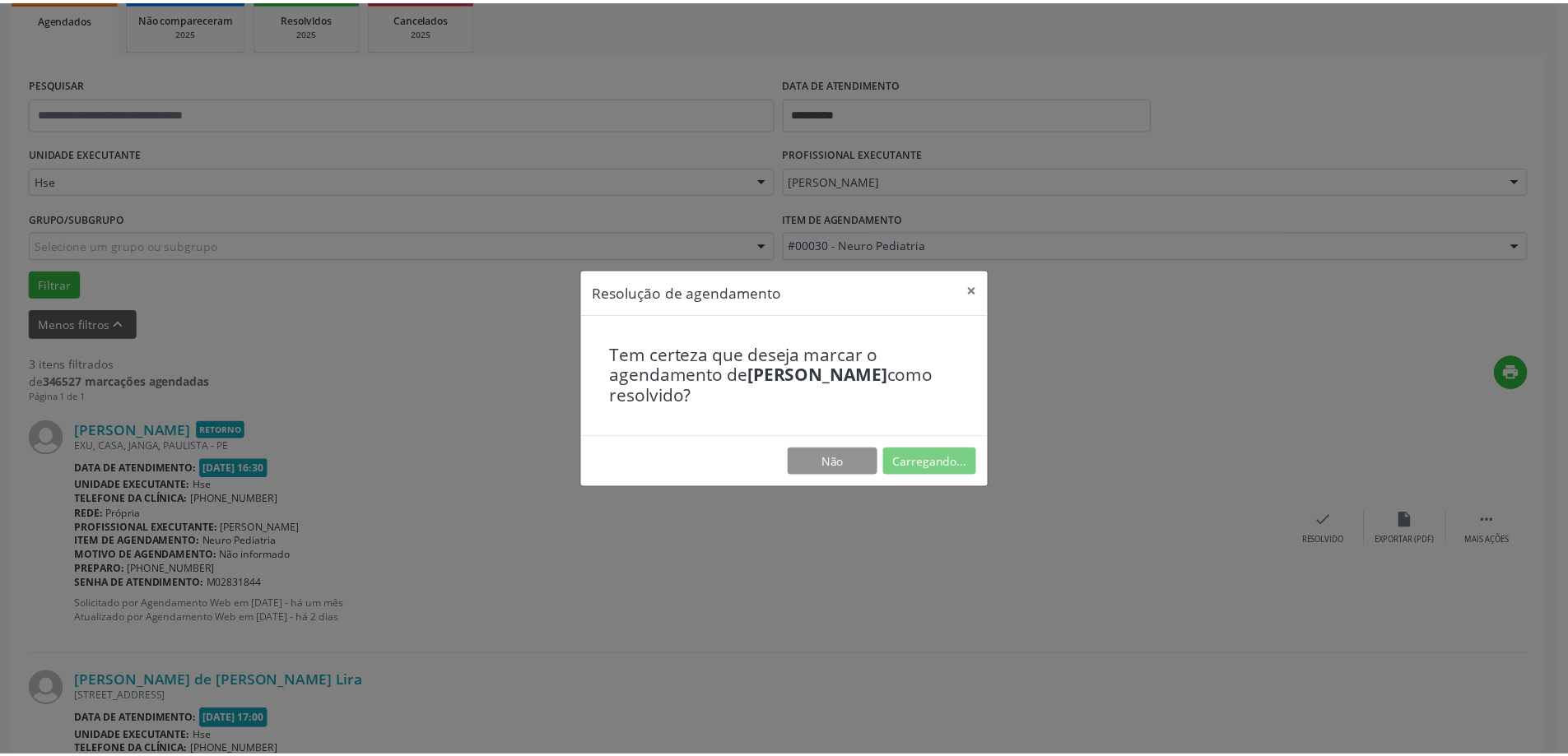
scroll to position [0, 0]
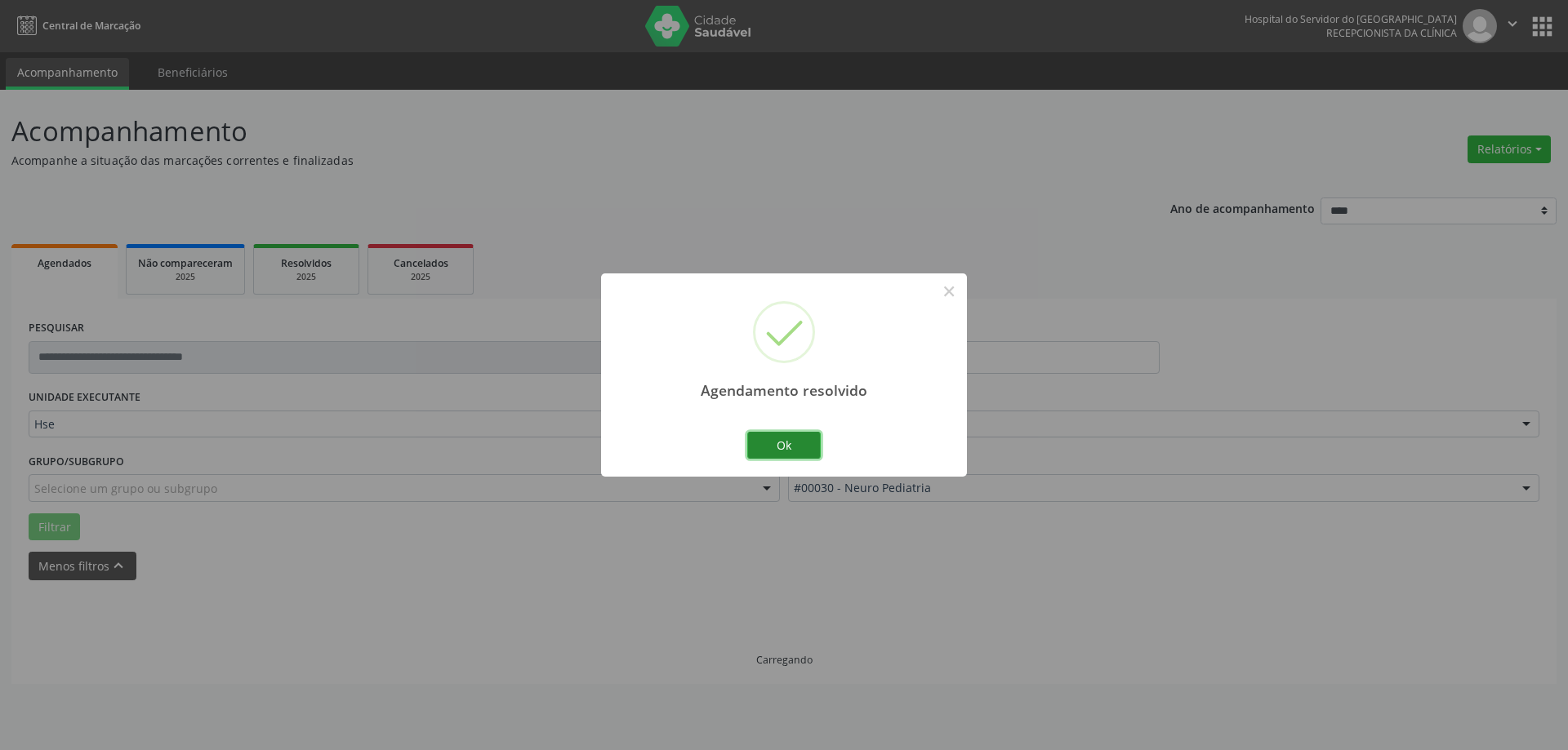
click at [801, 438] on button "Ok" at bounding box center [784, 445] width 73 height 28
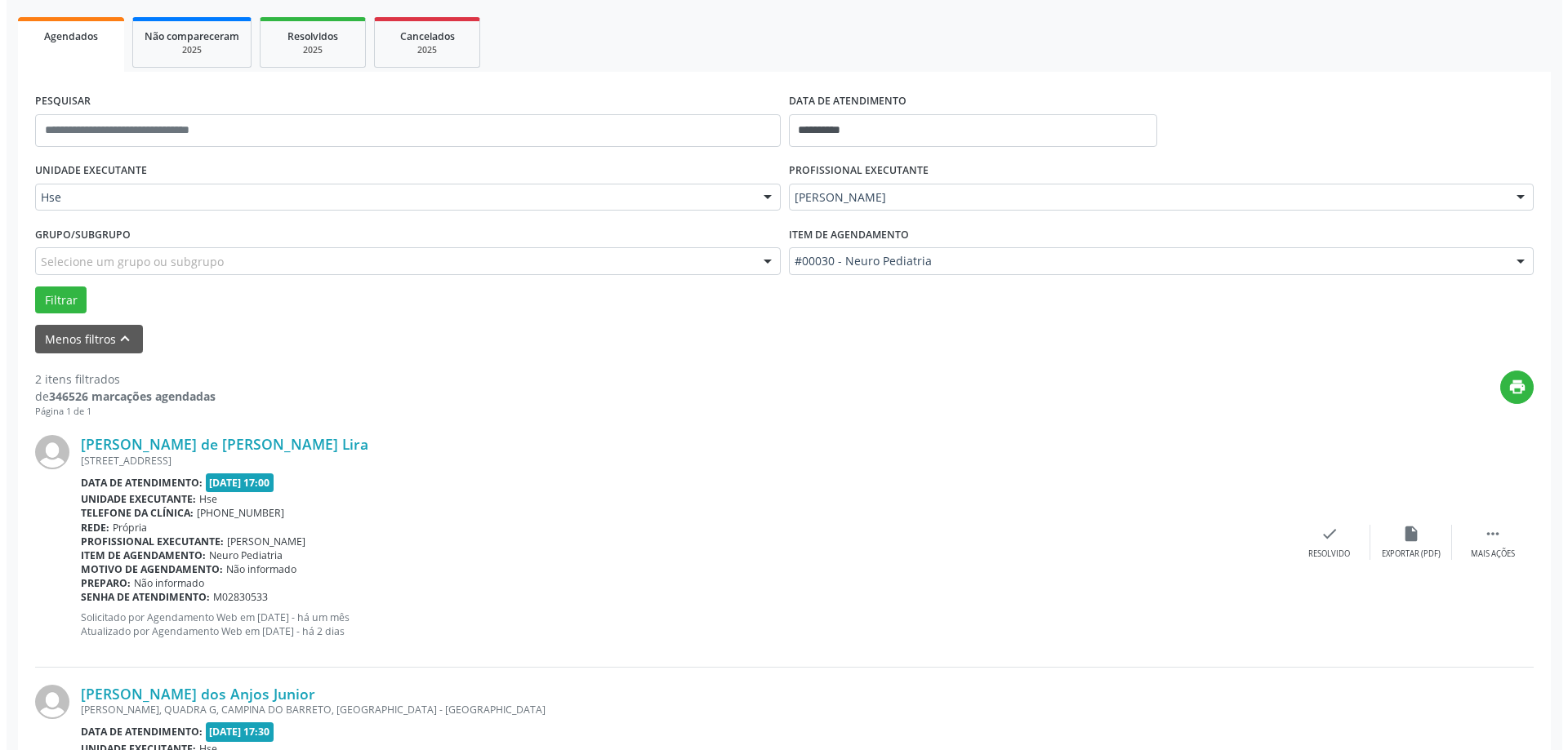
scroll to position [245, 0]
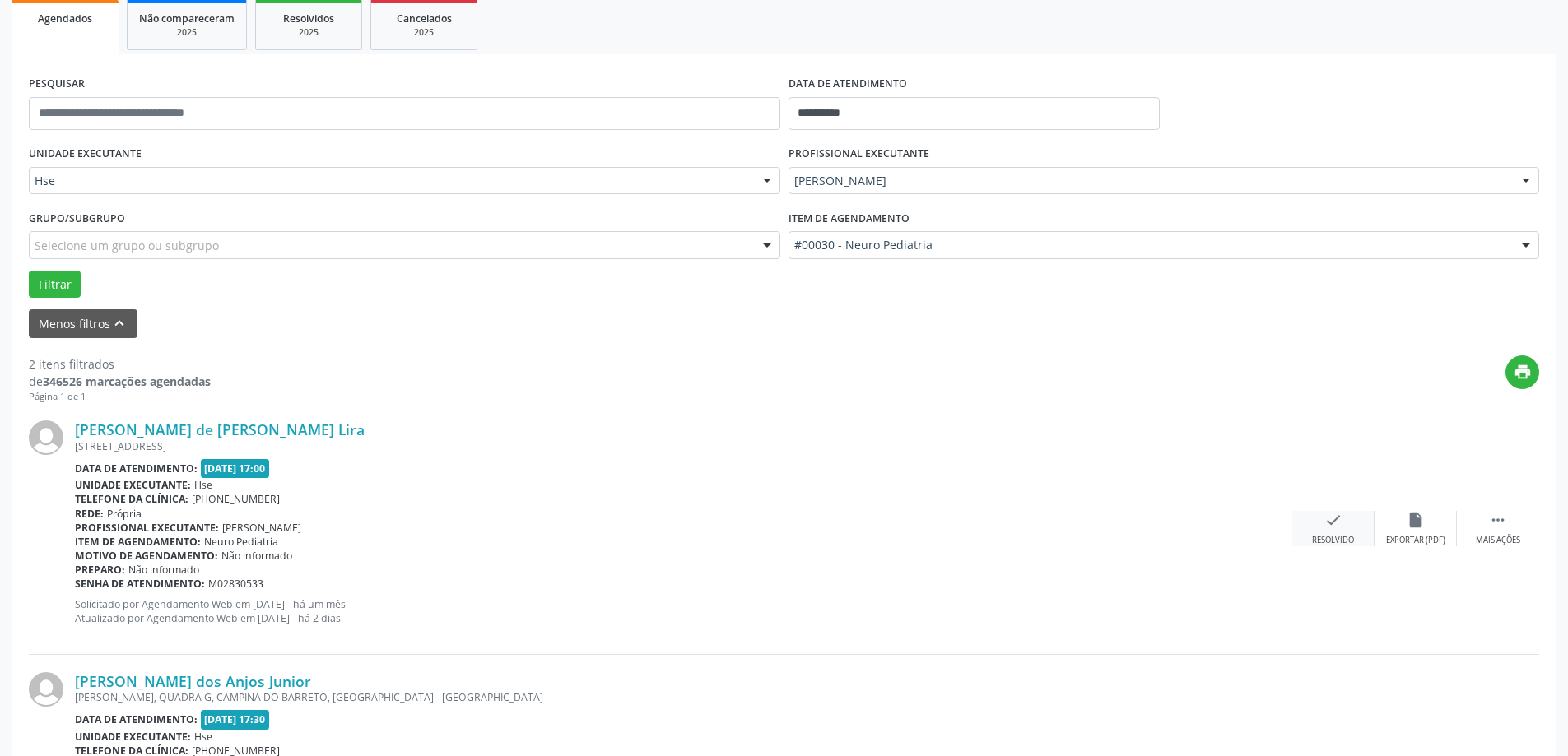
click at [1335, 519] on icon "check" at bounding box center [1334, 520] width 19 height 19
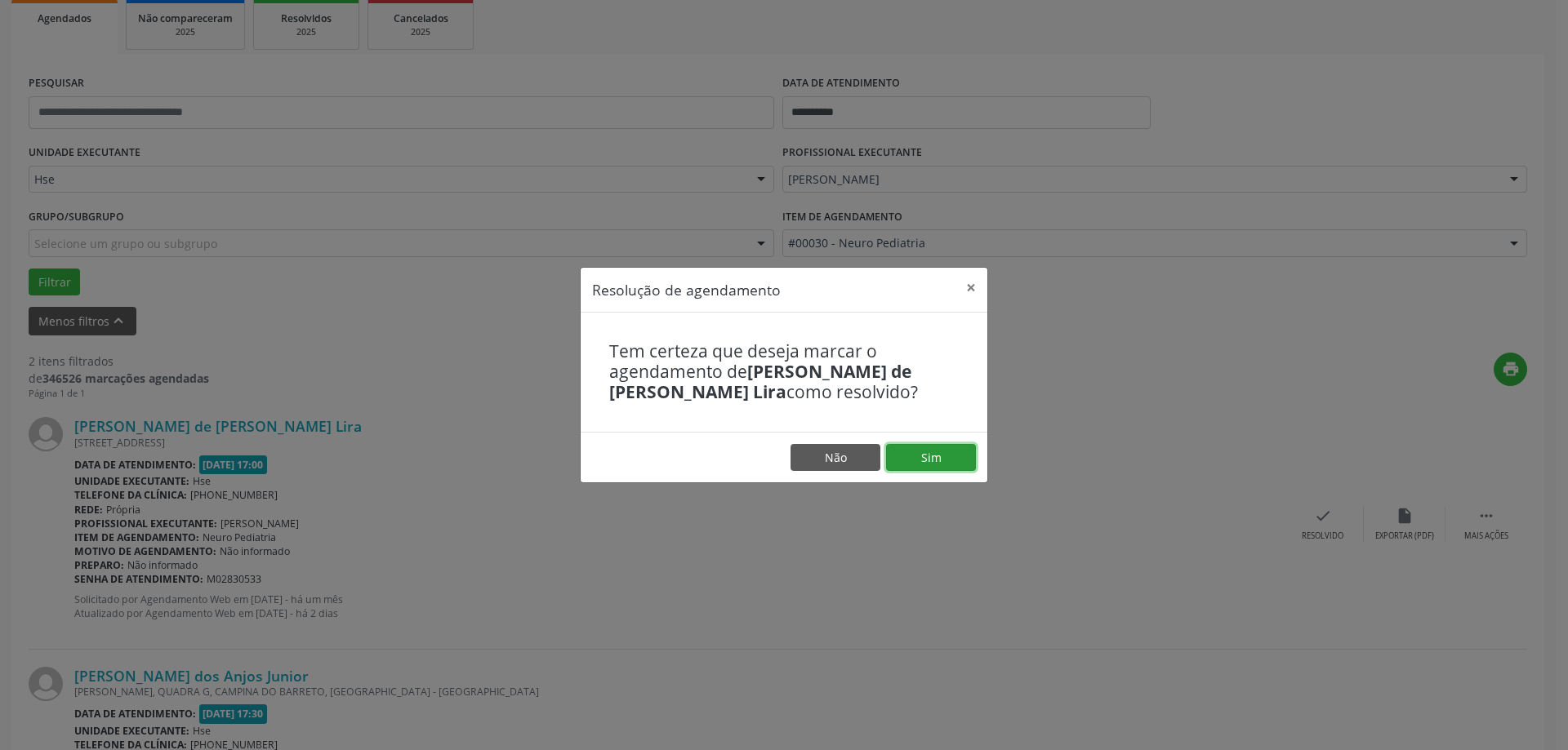
click at [923, 461] on button "Sim" at bounding box center [931, 458] width 90 height 28
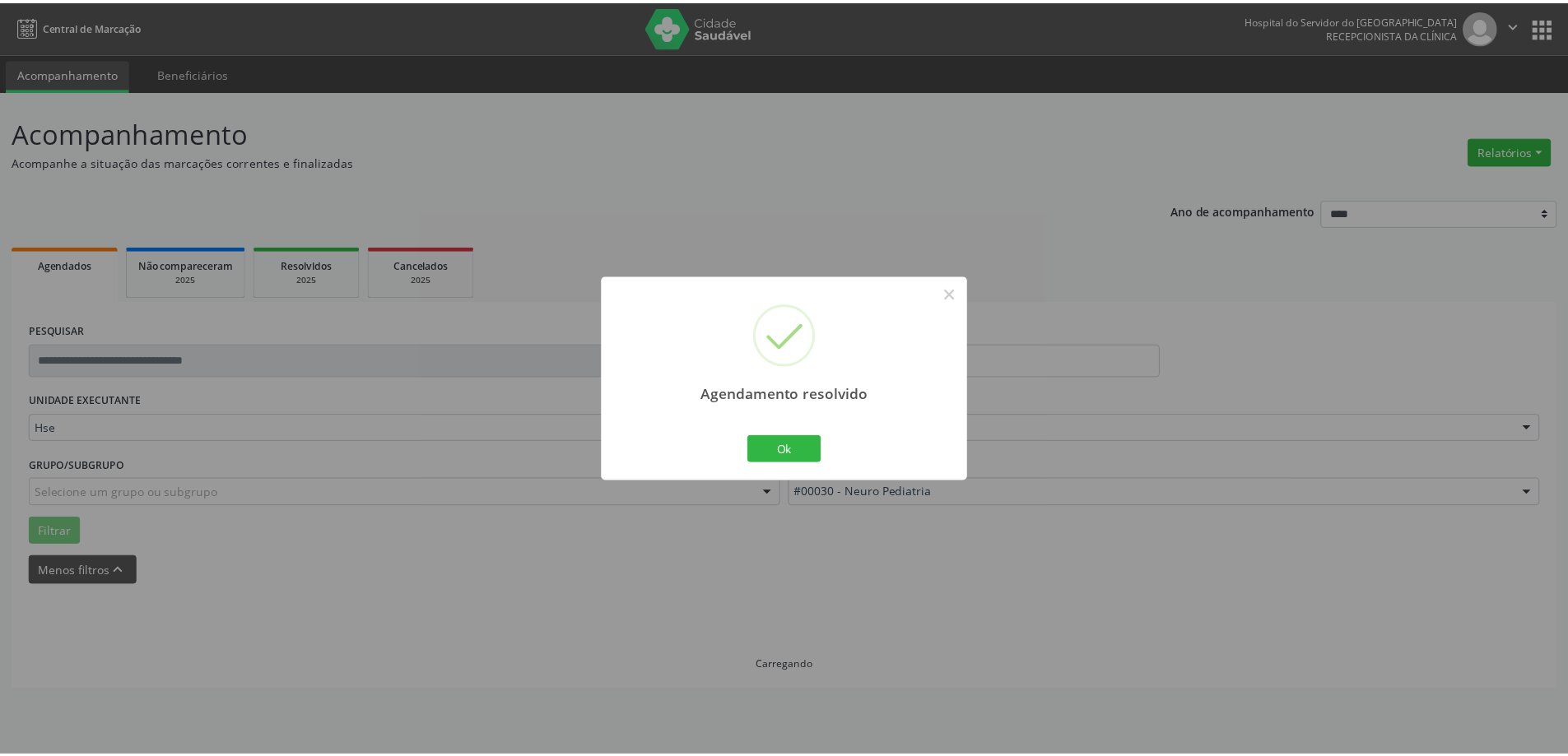
scroll to position [0, 0]
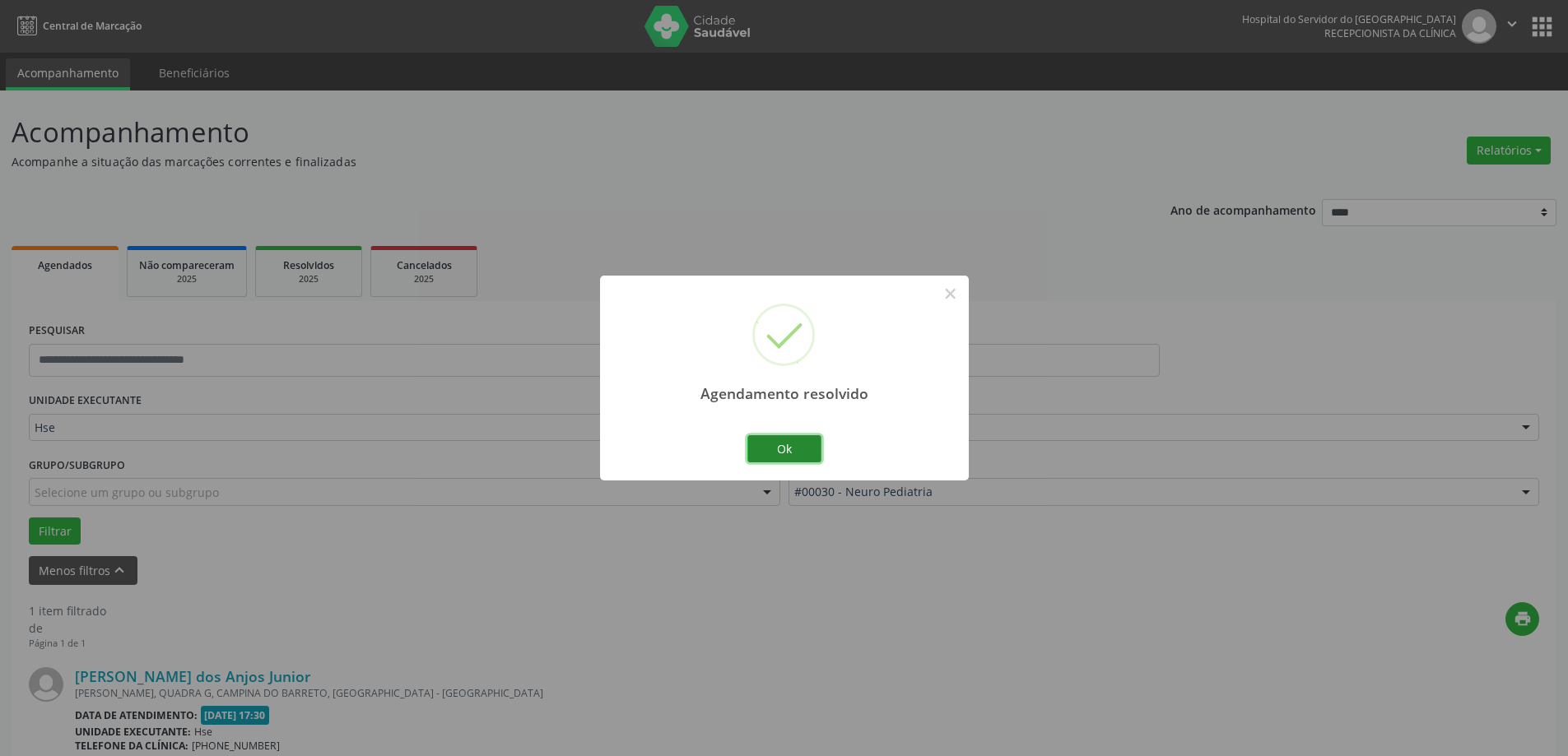
click at [765, 461] on button "Ok" at bounding box center [784, 449] width 74 height 28
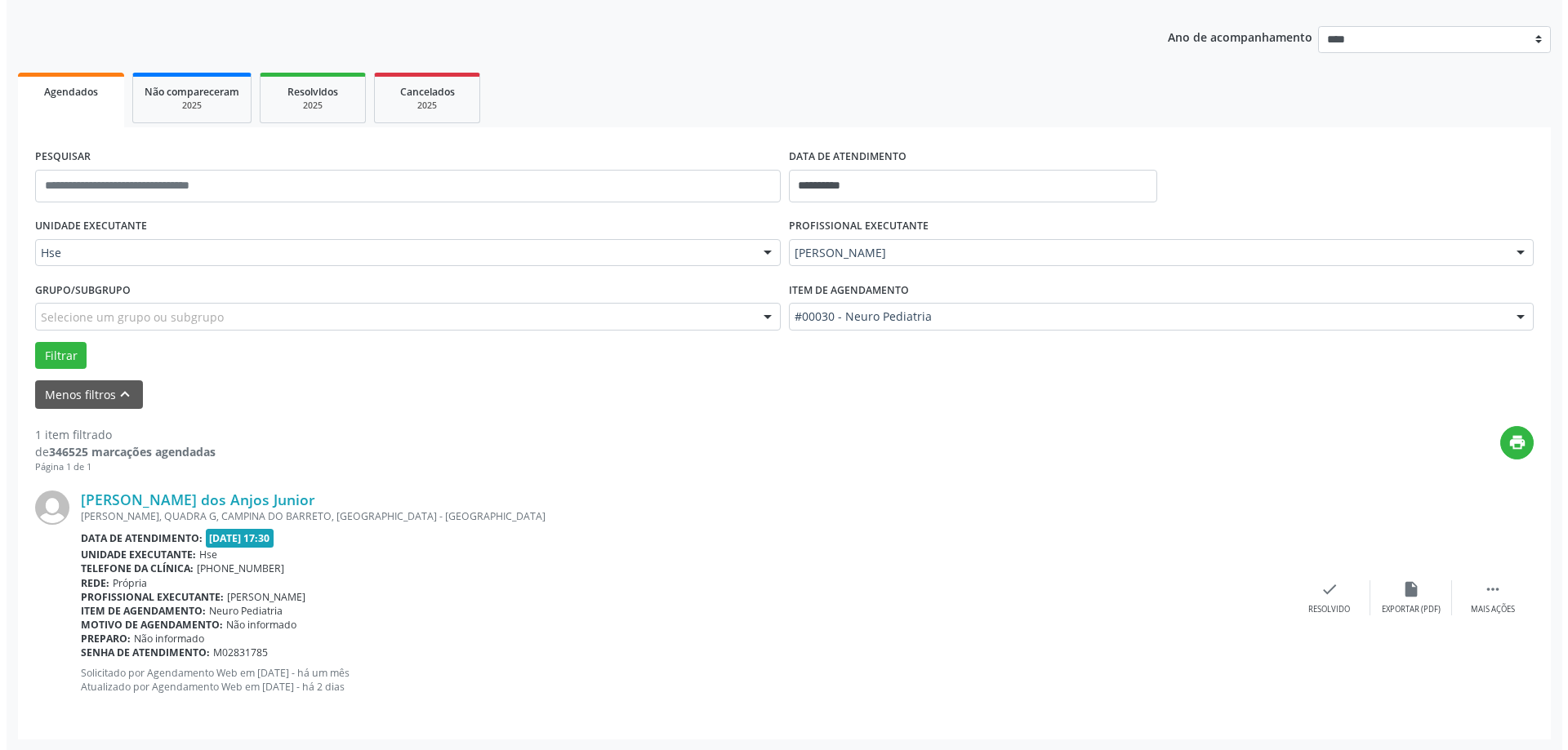
scroll to position [173, 0]
click at [1337, 593] on div "check Resolvido" at bounding box center [1323, 597] width 82 height 35
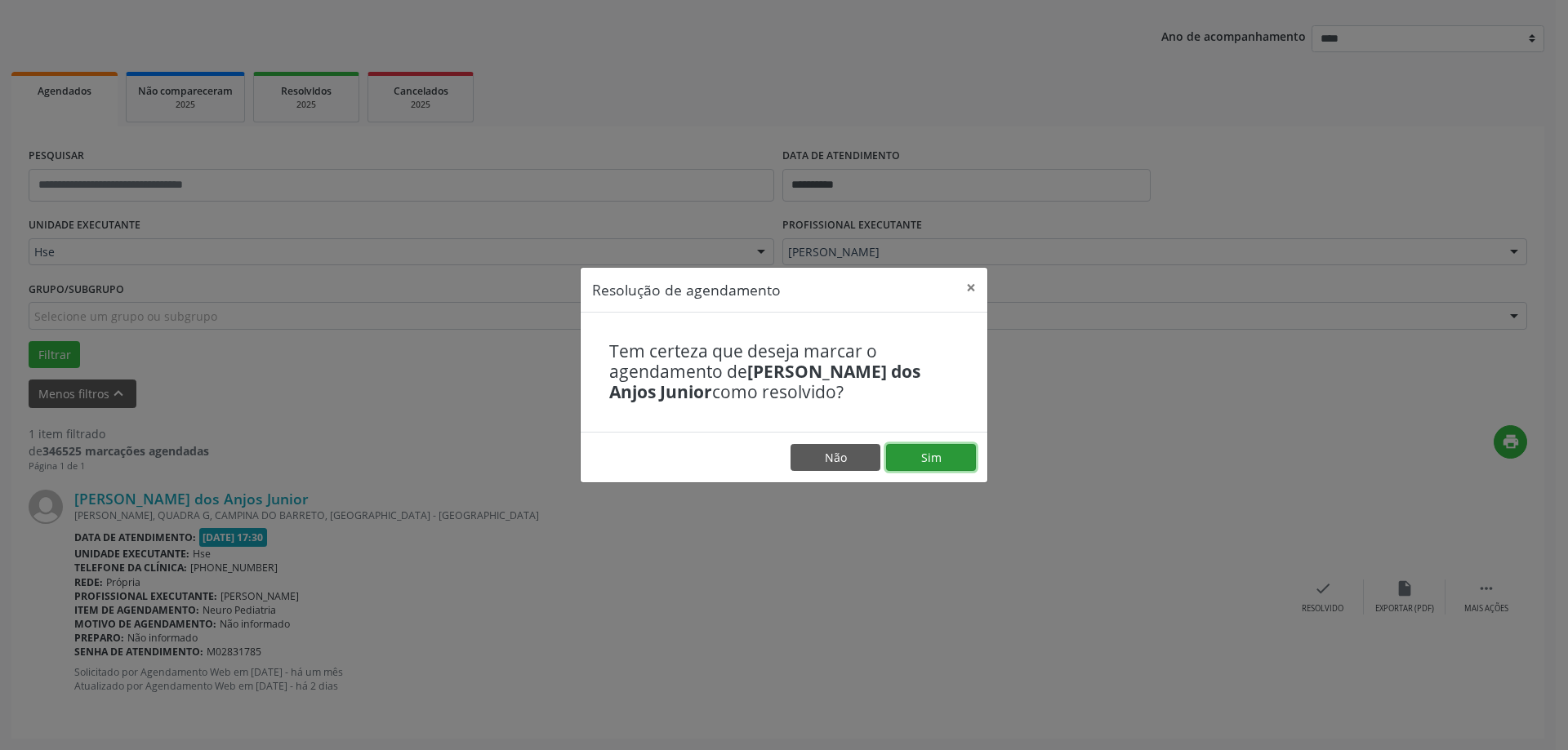
click at [949, 460] on button "Sim" at bounding box center [931, 458] width 90 height 28
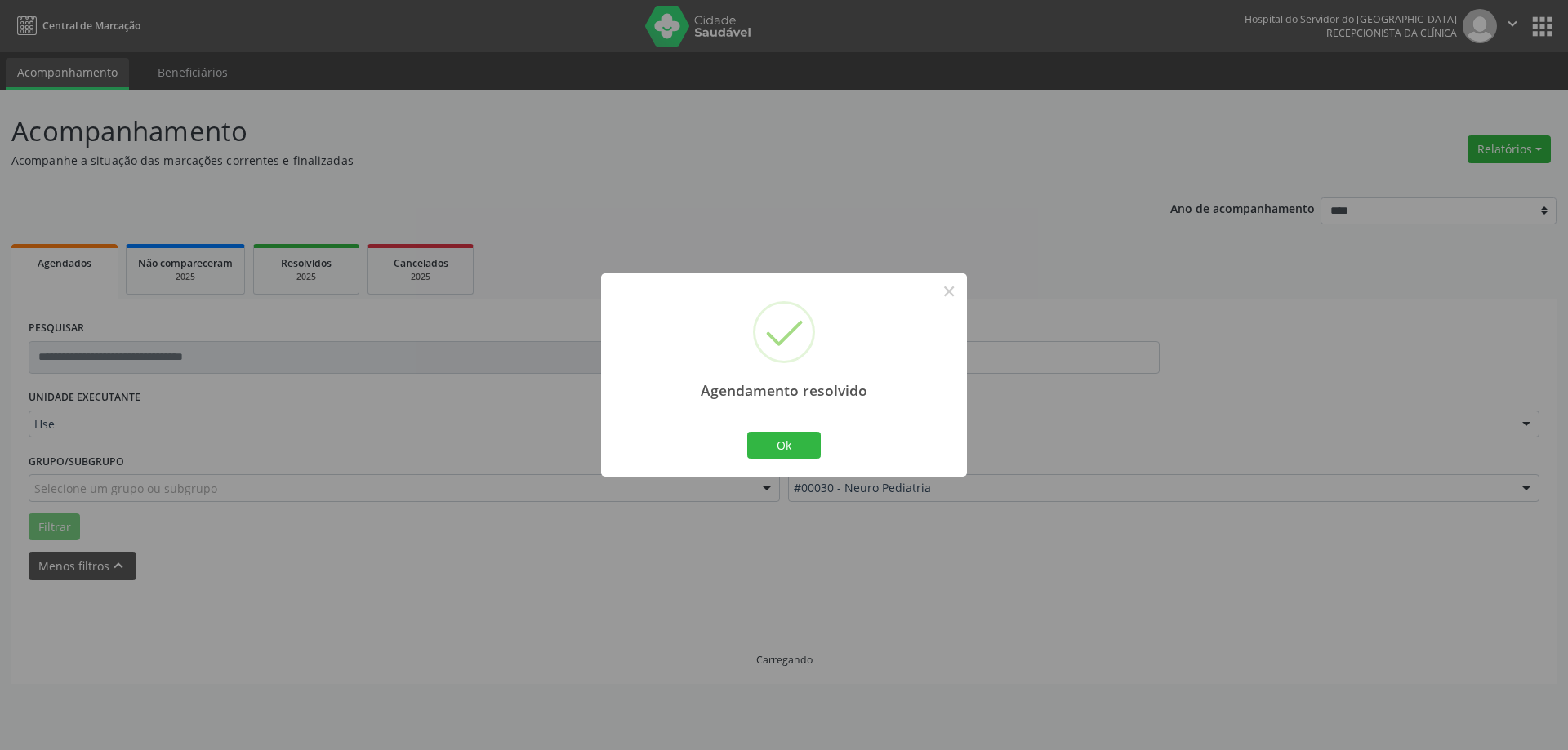
scroll to position [0, 0]
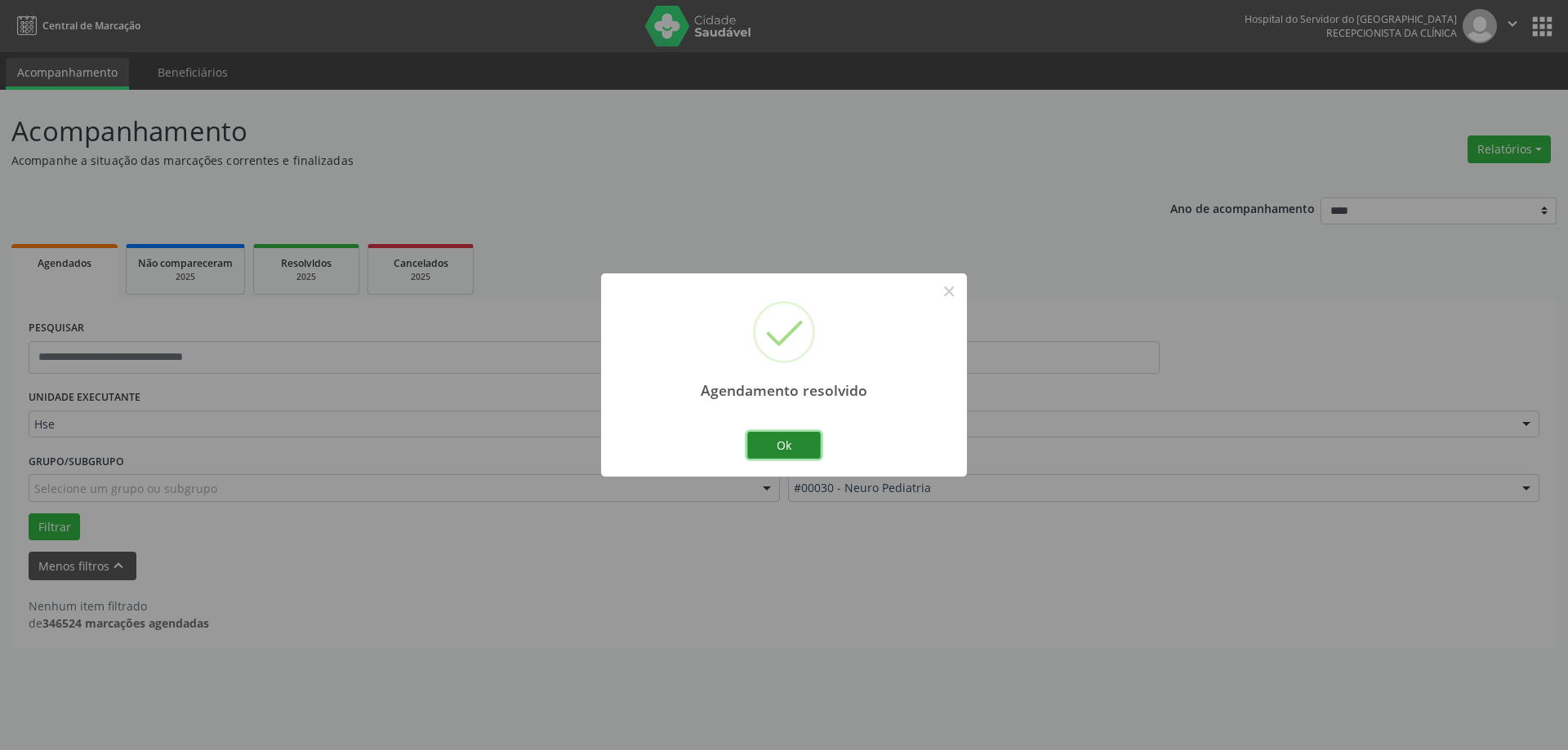
click at [807, 444] on button "Ok" at bounding box center [784, 445] width 73 height 28
